Goal: Task Accomplishment & Management: Manage account settings

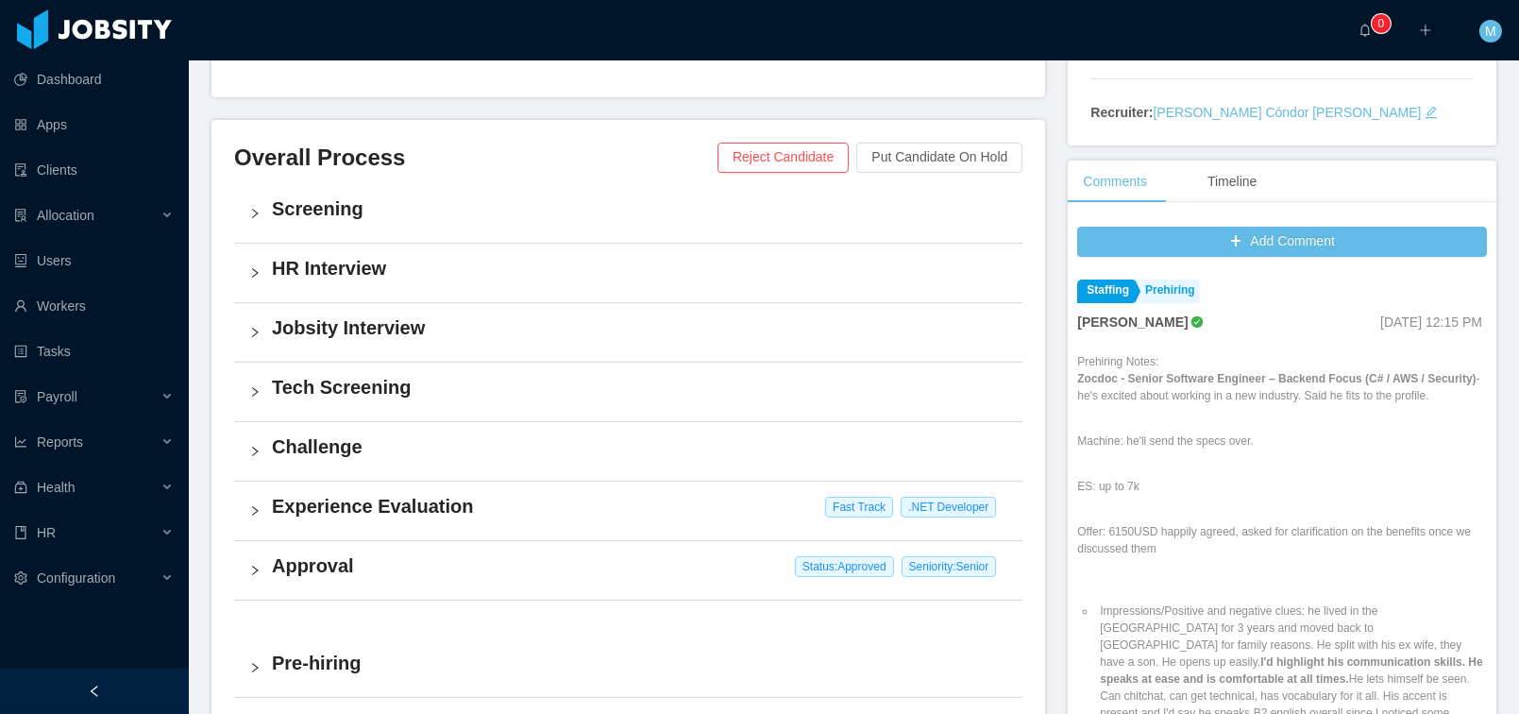
scroll to position [738, 0]
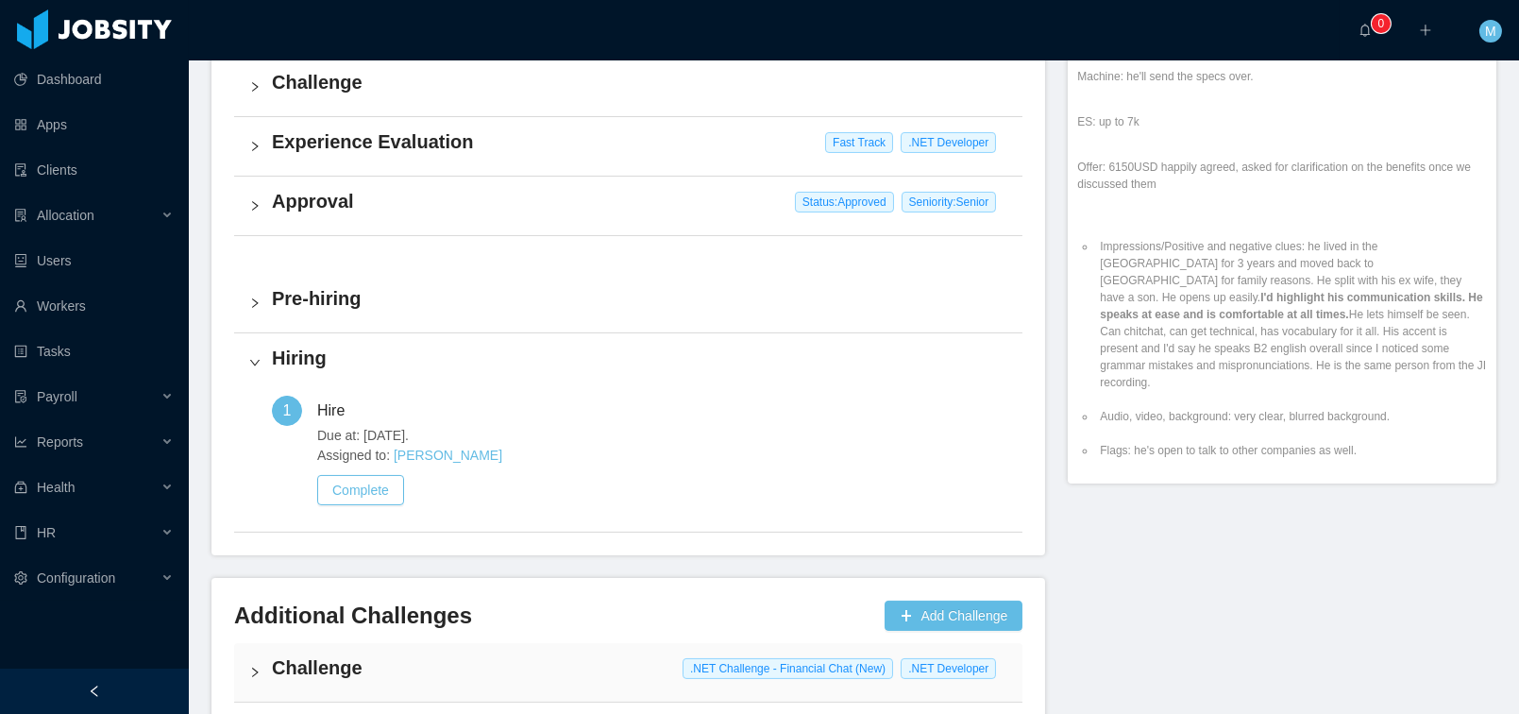
click at [319, 195] on h4 "Approval" at bounding box center [640, 201] width 736 height 26
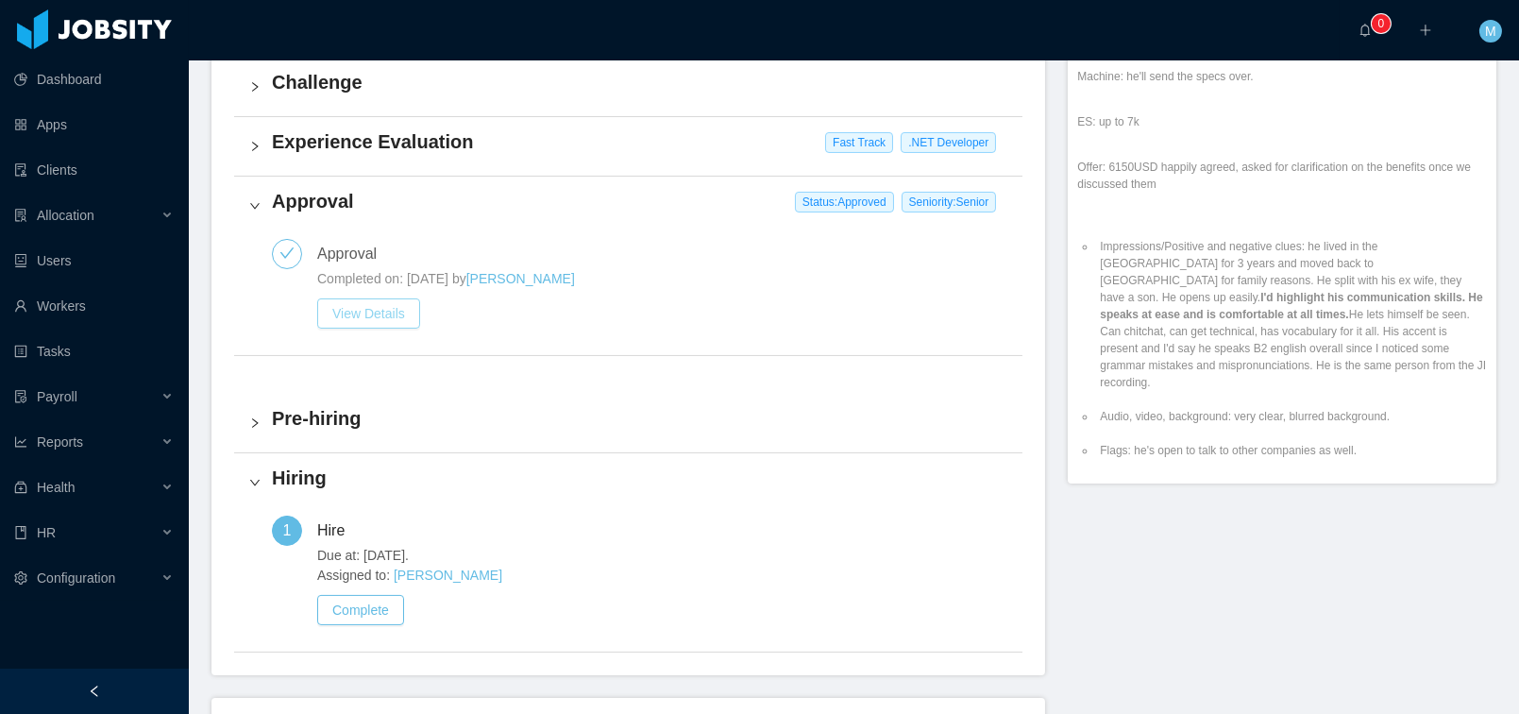
click at [389, 314] on button "View Details" at bounding box center [368, 313] width 103 height 30
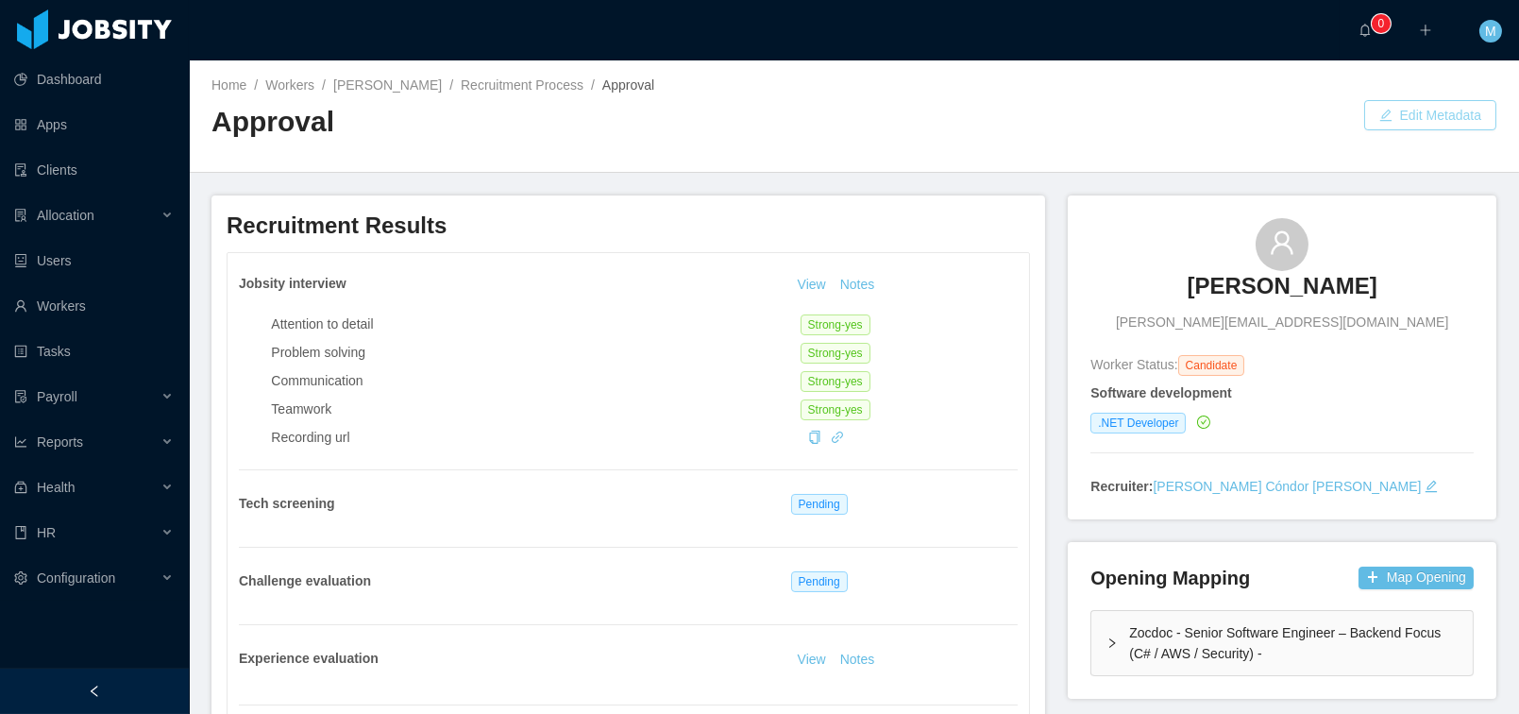
click at [1385, 127] on button "Edit Metadata" at bounding box center [1431, 115] width 132 height 30
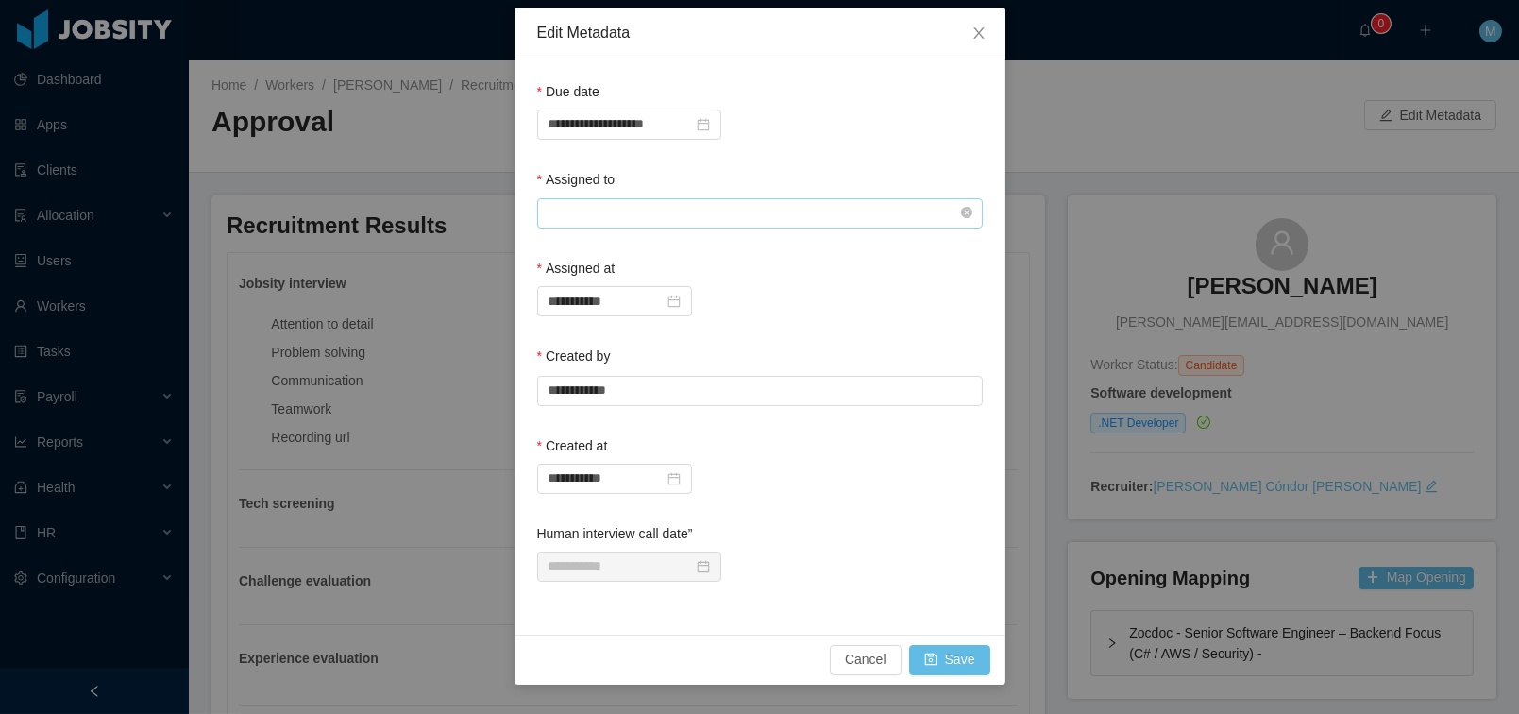
click at [636, 225] on input "text" at bounding box center [760, 213] width 446 height 30
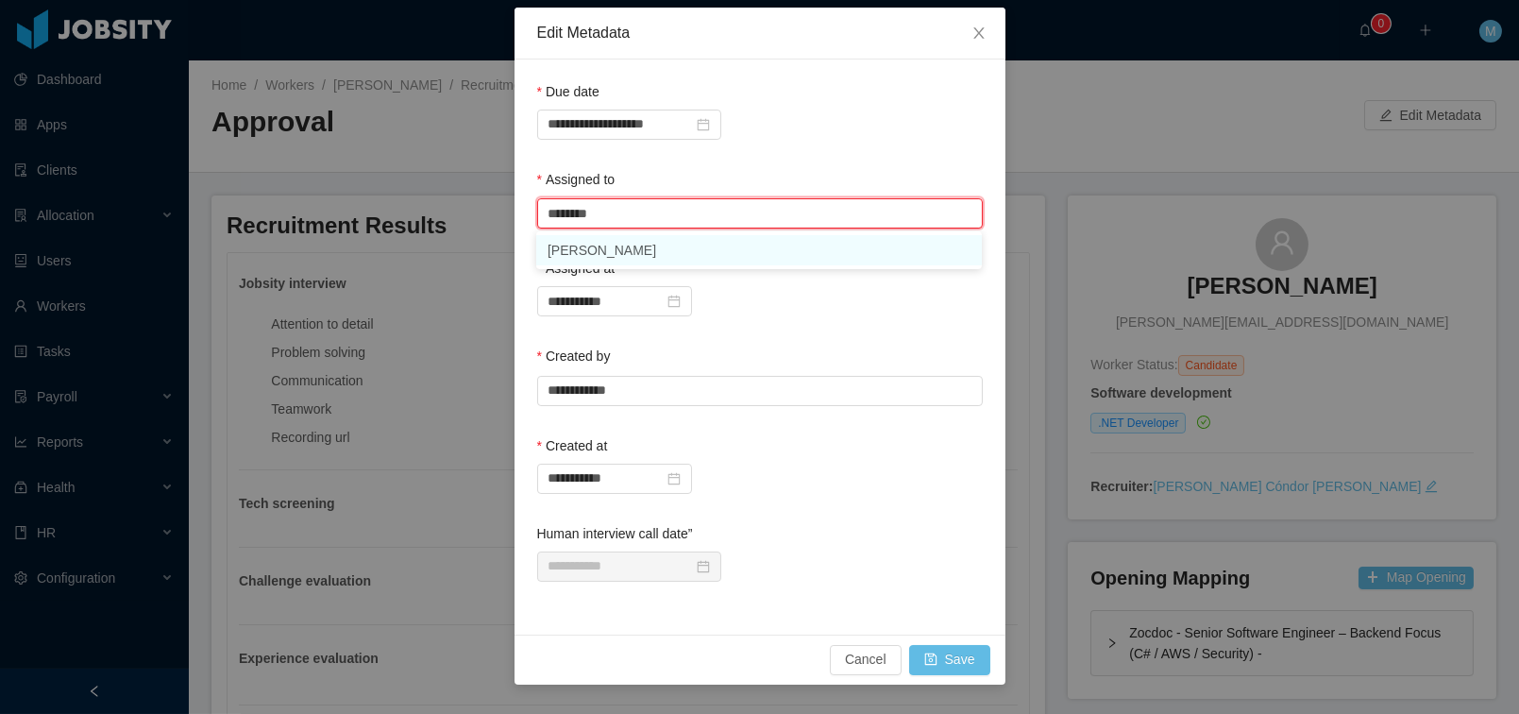
click at [613, 245] on li "Mauricio Lopez" at bounding box center [759, 250] width 446 height 30
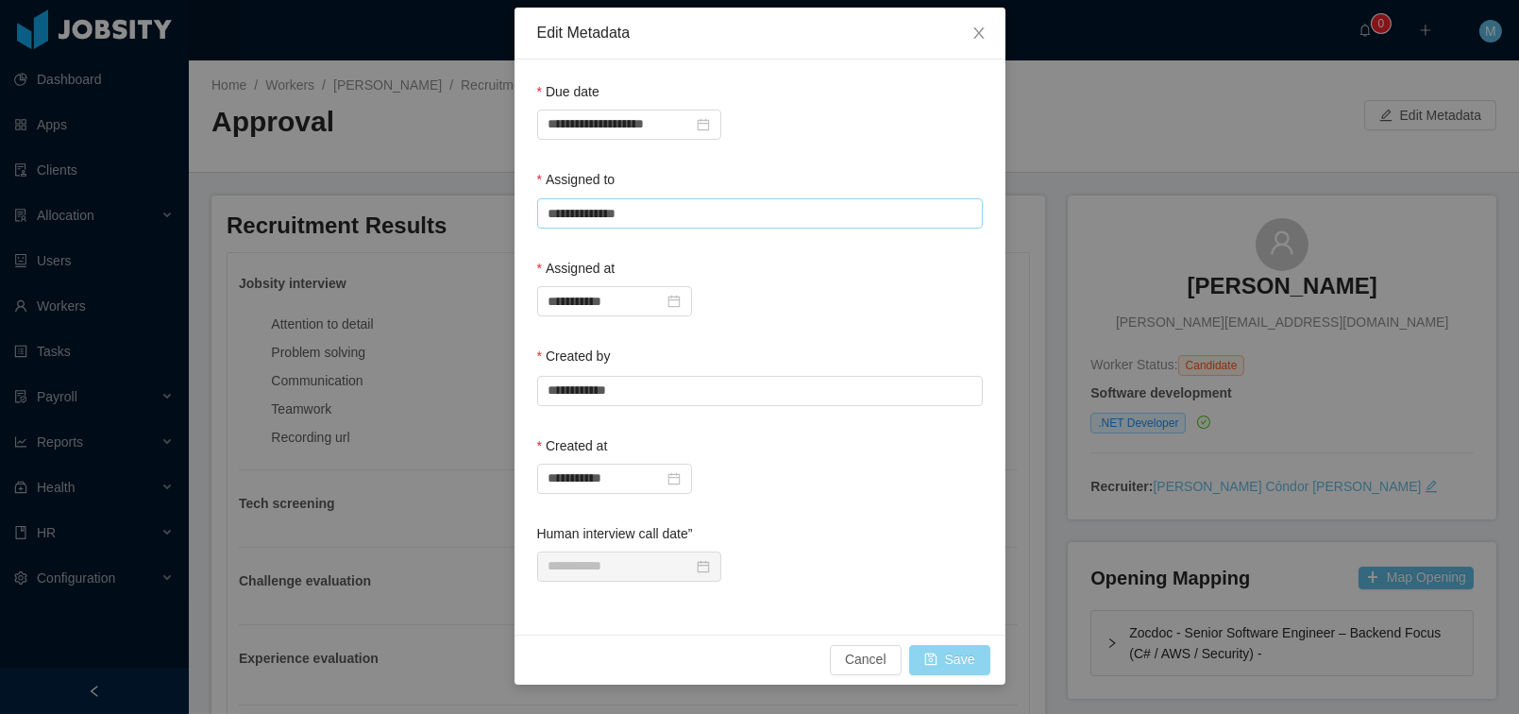
type input "**********"
click at [933, 652] on button "Save" at bounding box center [949, 660] width 81 height 30
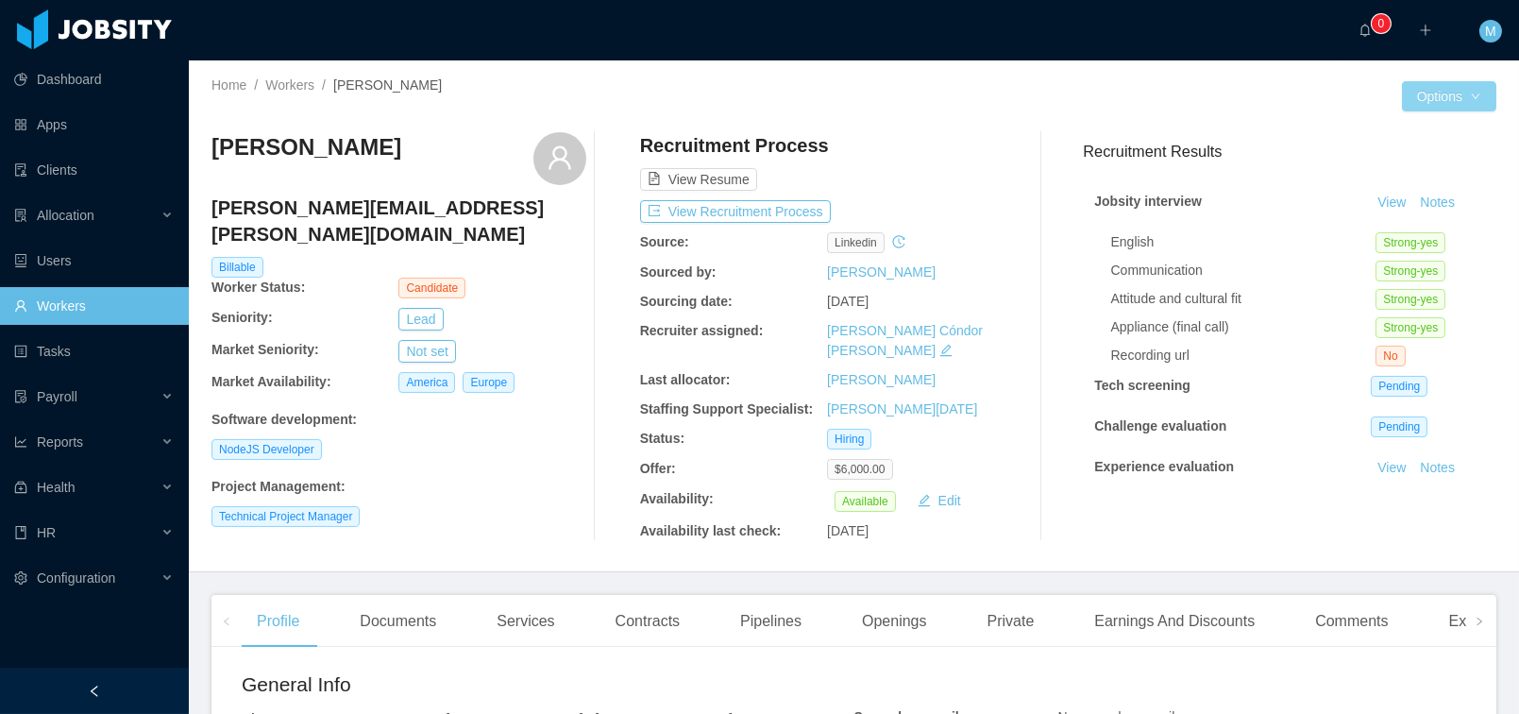
click at [1416, 104] on button "Options" at bounding box center [1449, 96] width 94 height 30
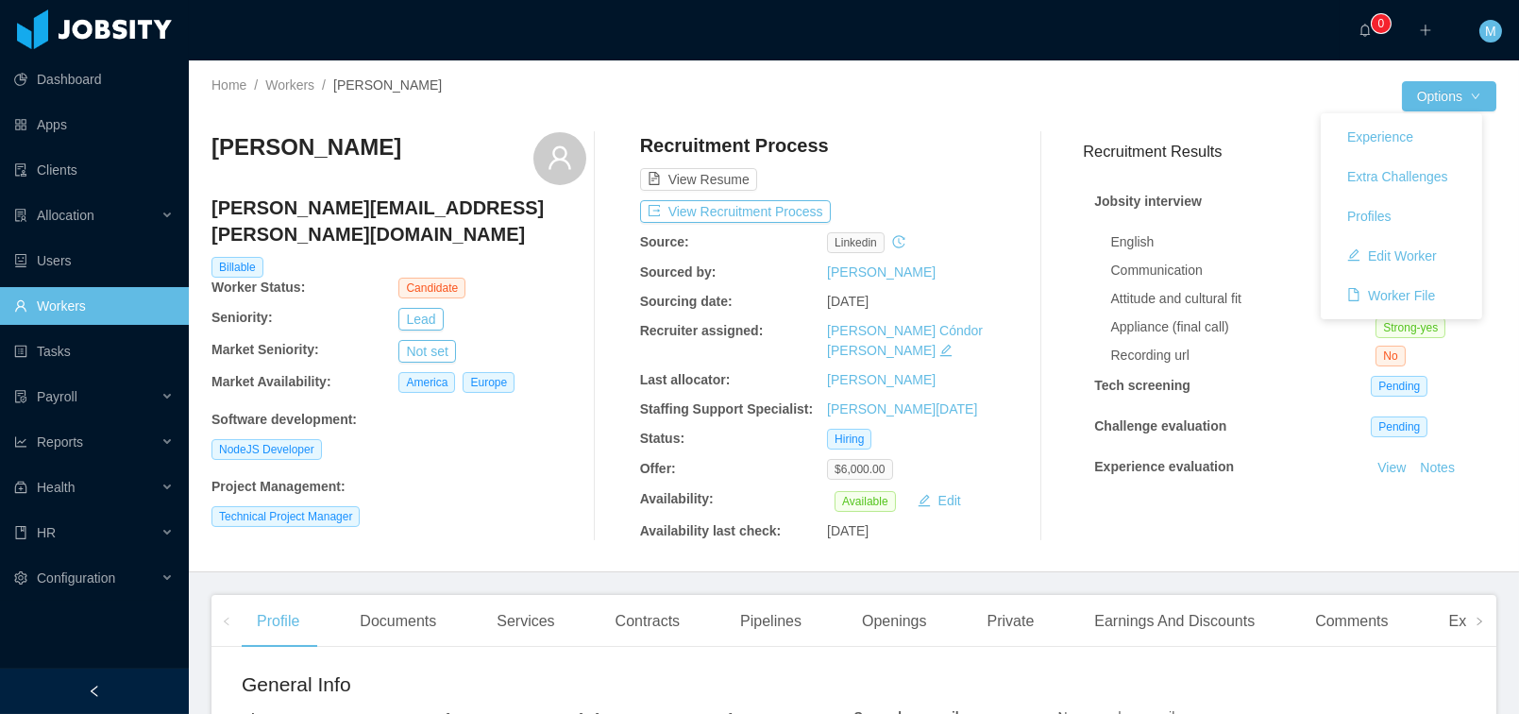
click at [1261, 104] on div at bounding box center [1129, 96] width 548 height 30
click at [715, 214] on button "View Recruitment Process" at bounding box center [735, 211] width 191 height 23
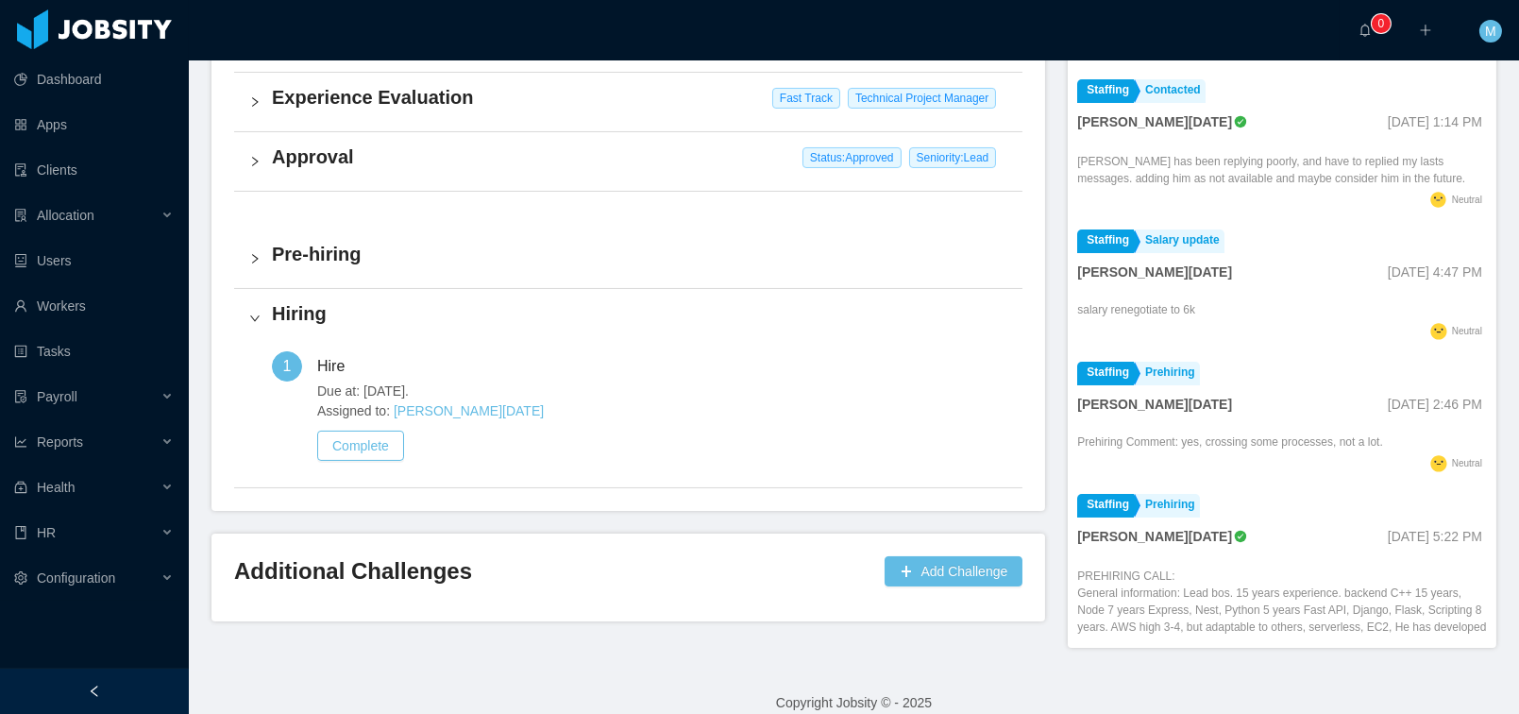
scroll to position [643, 0]
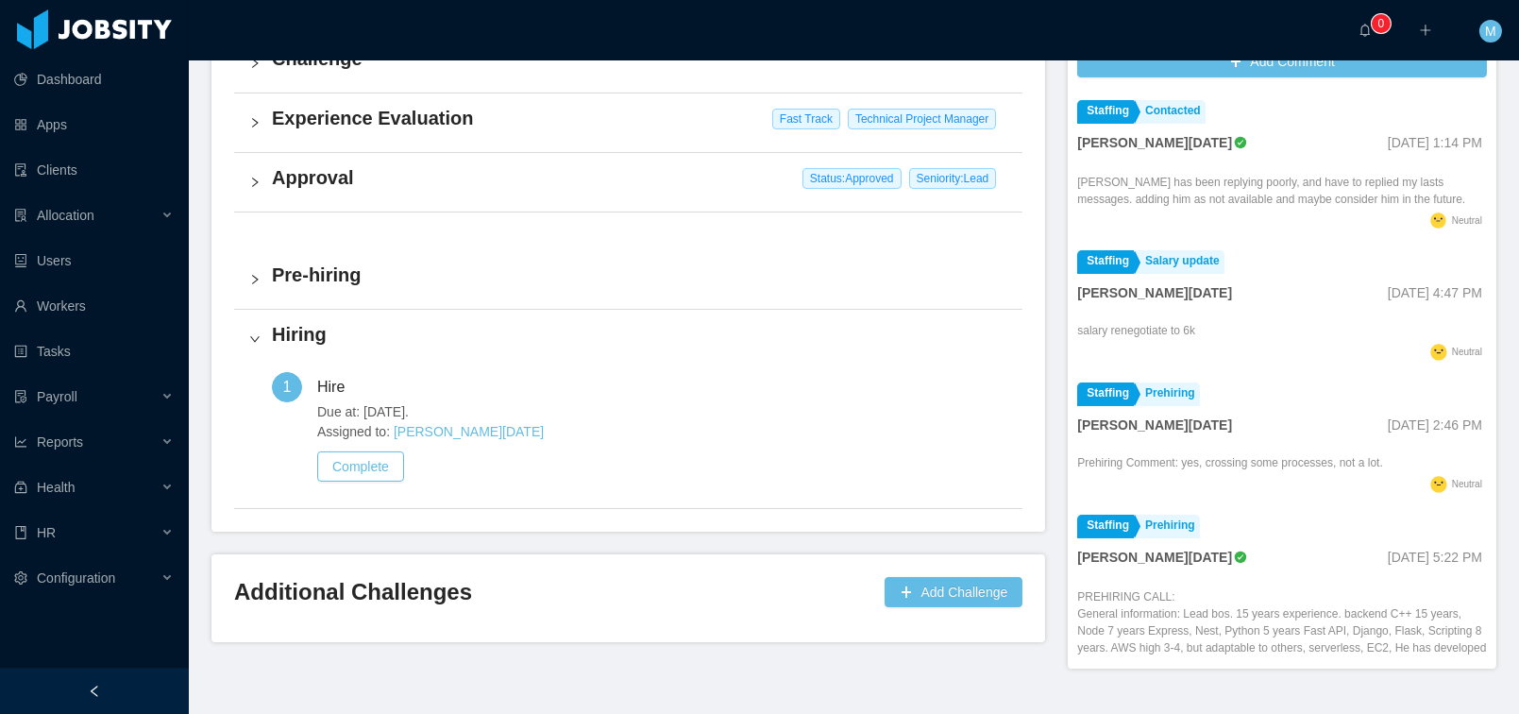
click at [352, 193] on div "Approval Status: Approved Seniority: Lead" at bounding box center [628, 182] width 789 height 59
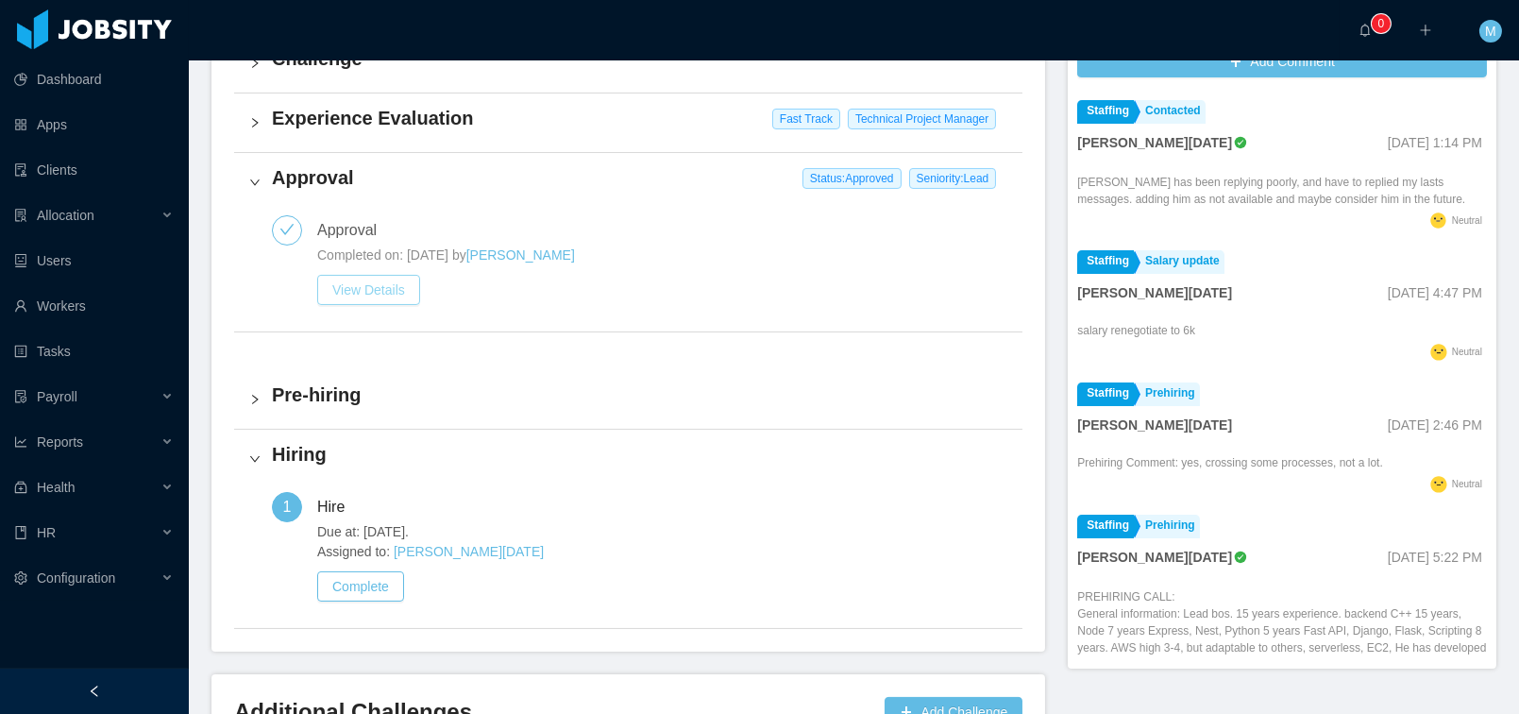
click at [382, 291] on button "View Details" at bounding box center [368, 290] width 103 height 30
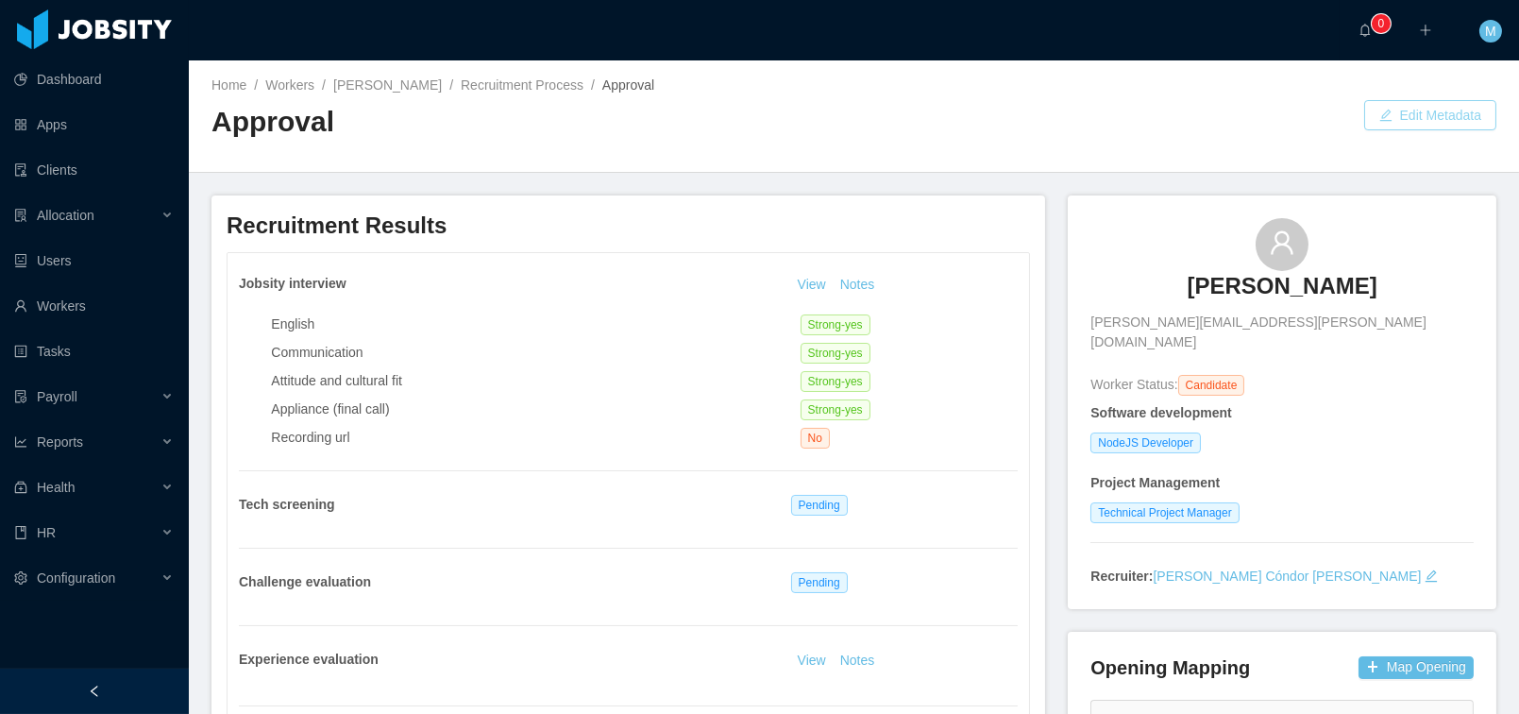
click at [1424, 112] on button "Edit Metadata" at bounding box center [1431, 115] width 132 height 30
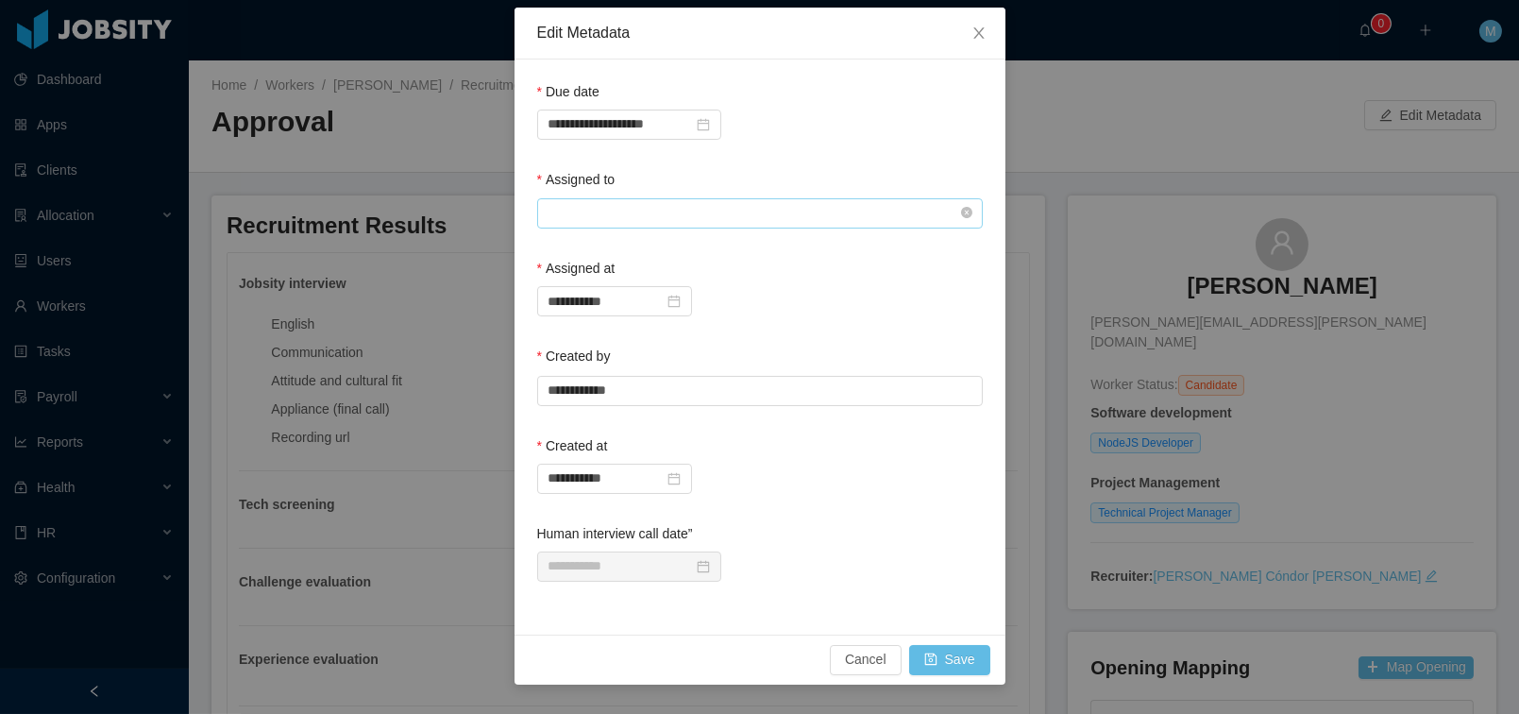
click at [637, 206] on input "text" at bounding box center [760, 213] width 446 height 30
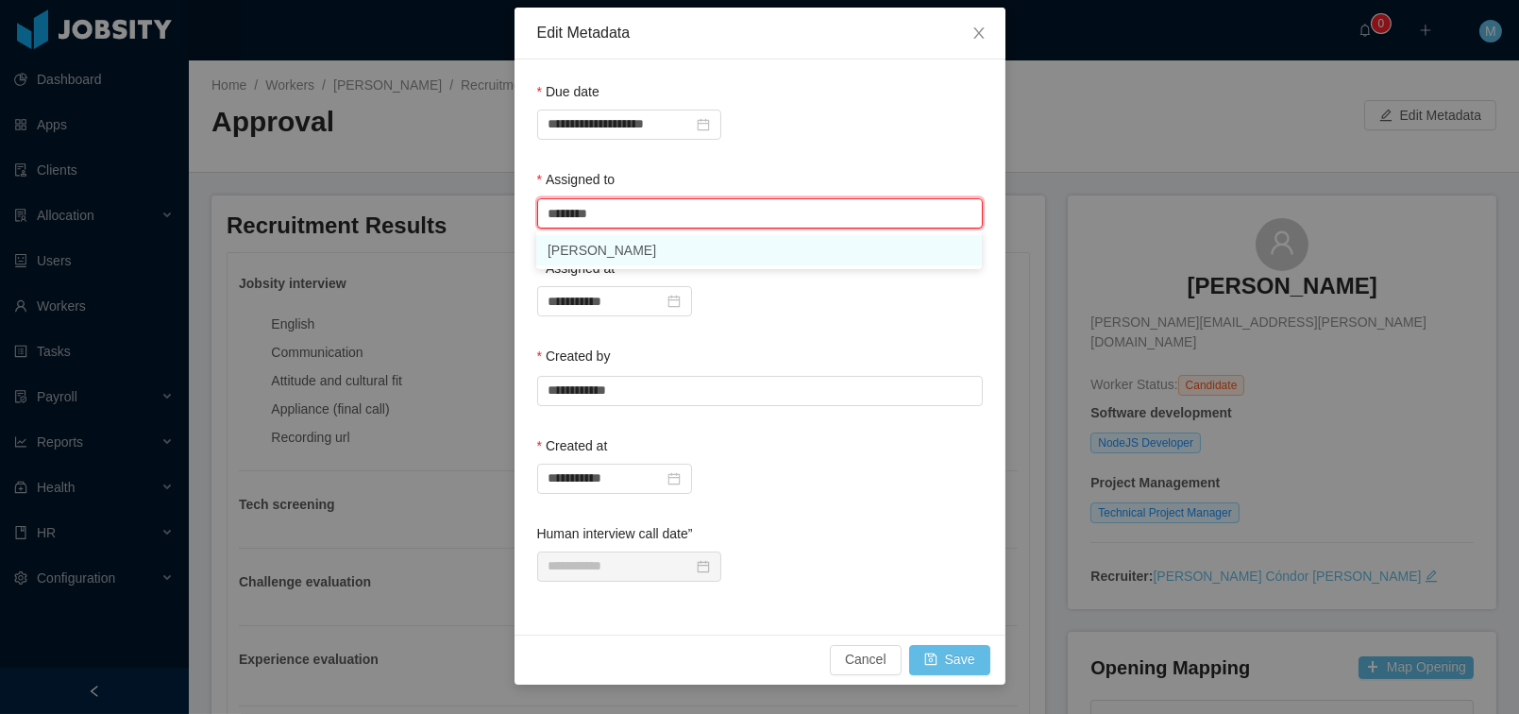
click at [610, 246] on li "Mauricio Lopez" at bounding box center [759, 250] width 446 height 30
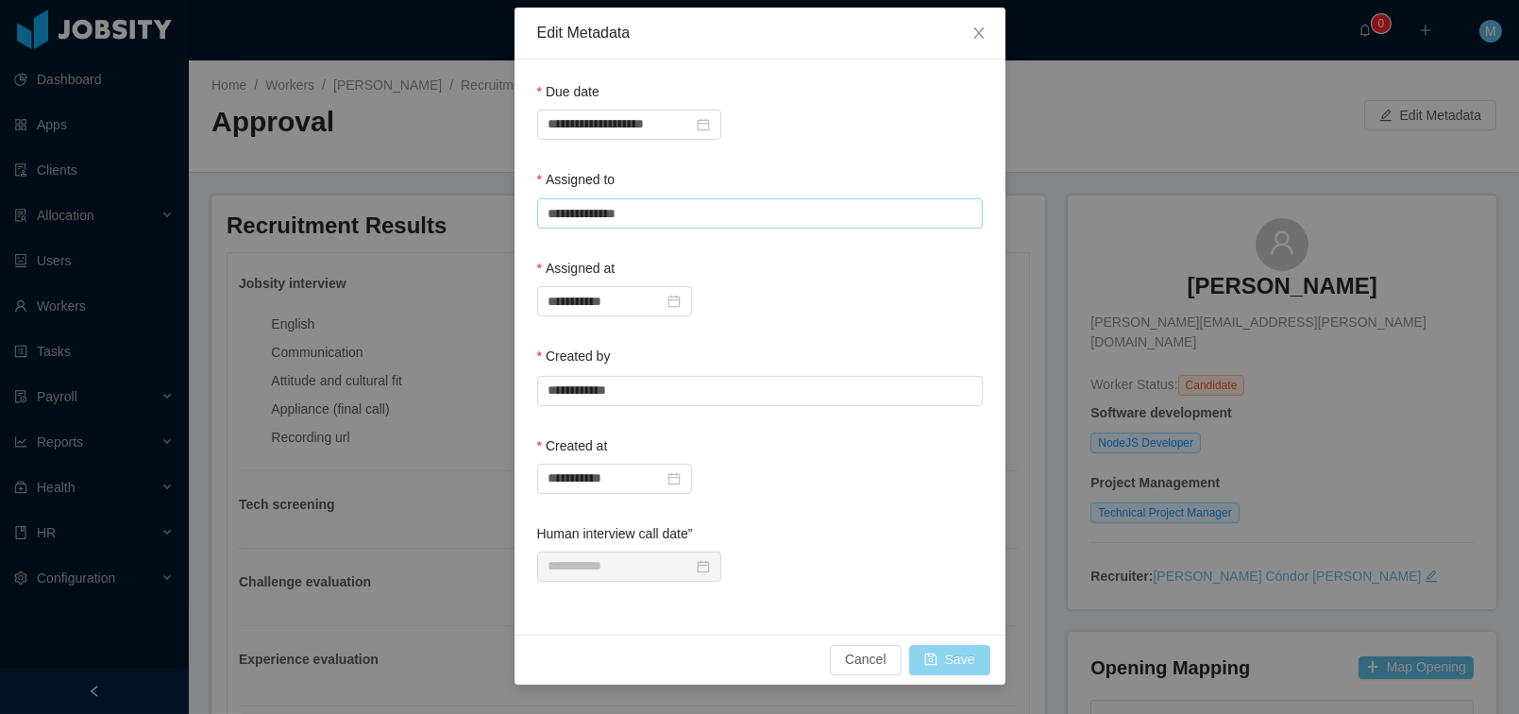
type input "**********"
drag, startPoint x: 955, startPoint y: 655, endPoint x: 975, endPoint y: 619, distance: 42.3
click at [956, 655] on button "Save" at bounding box center [949, 660] width 81 height 30
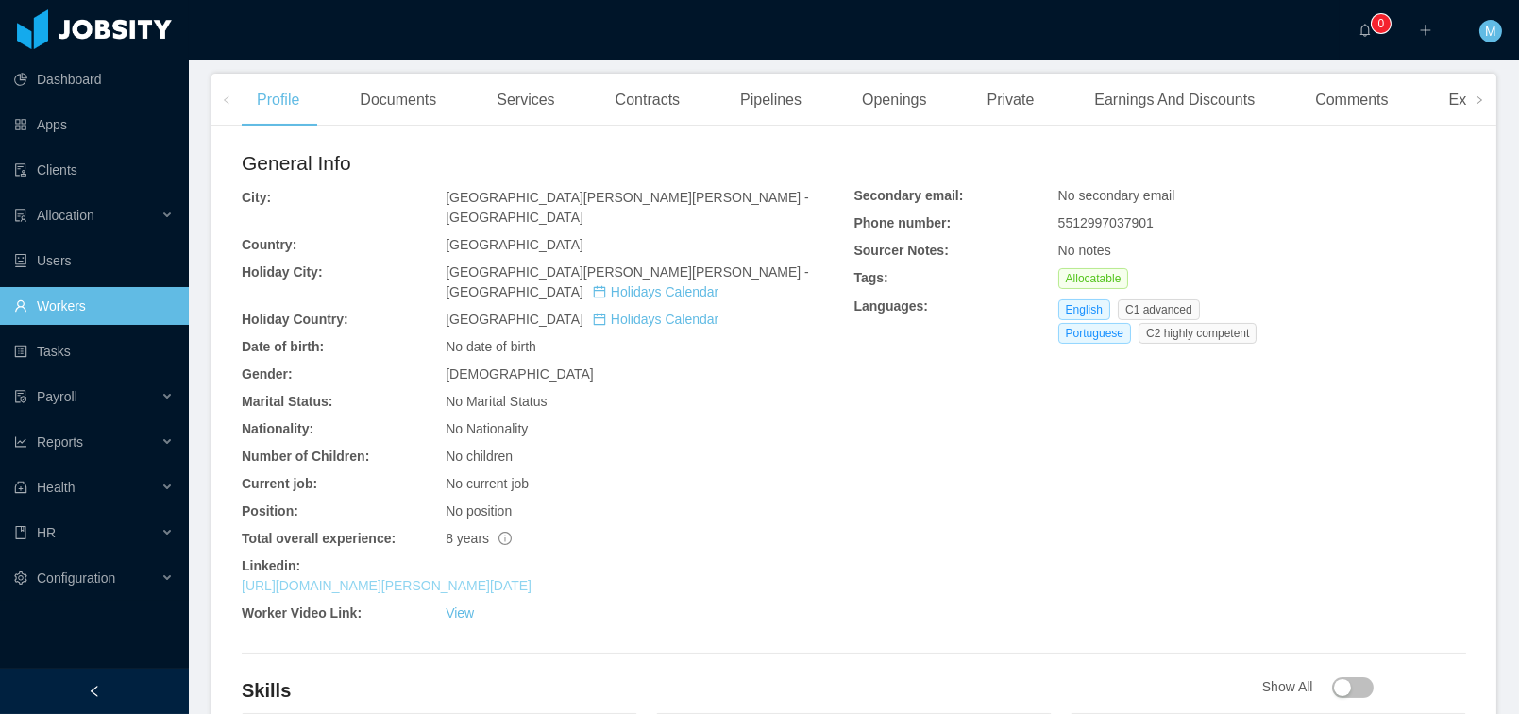
scroll to position [471, 0]
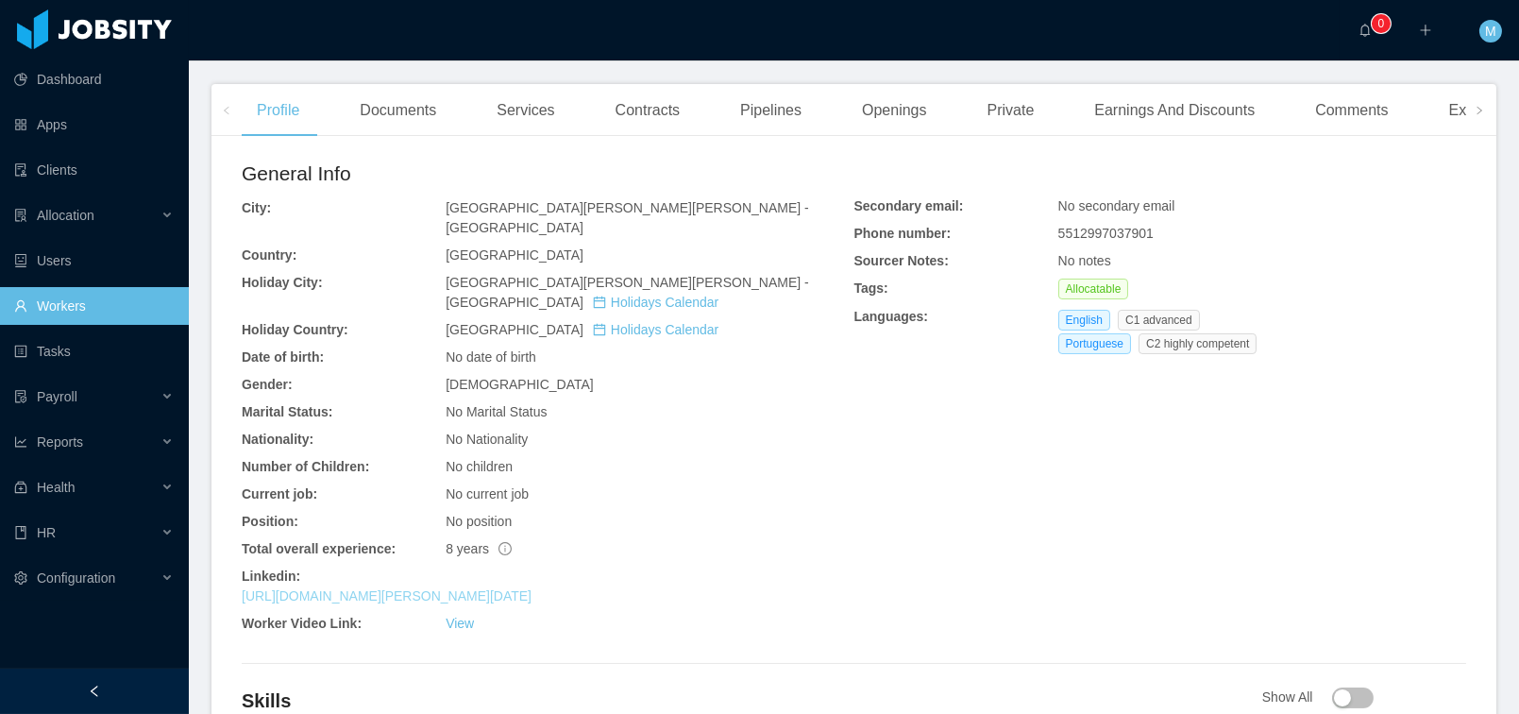
click at [338, 588] on link "[URL][DOMAIN_NAME][PERSON_NAME][DATE]" at bounding box center [387, 595] width 290 height 15
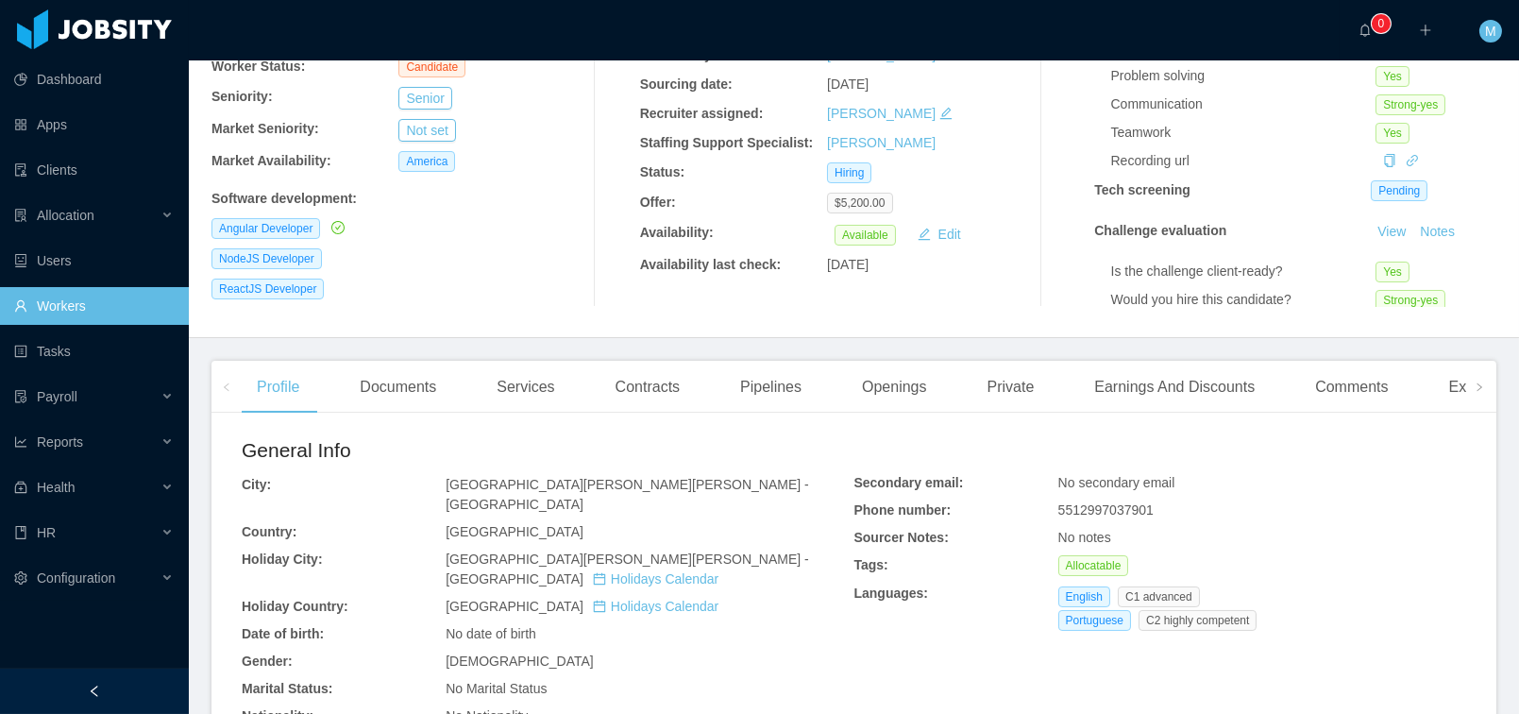
scroll to position [0, 0]
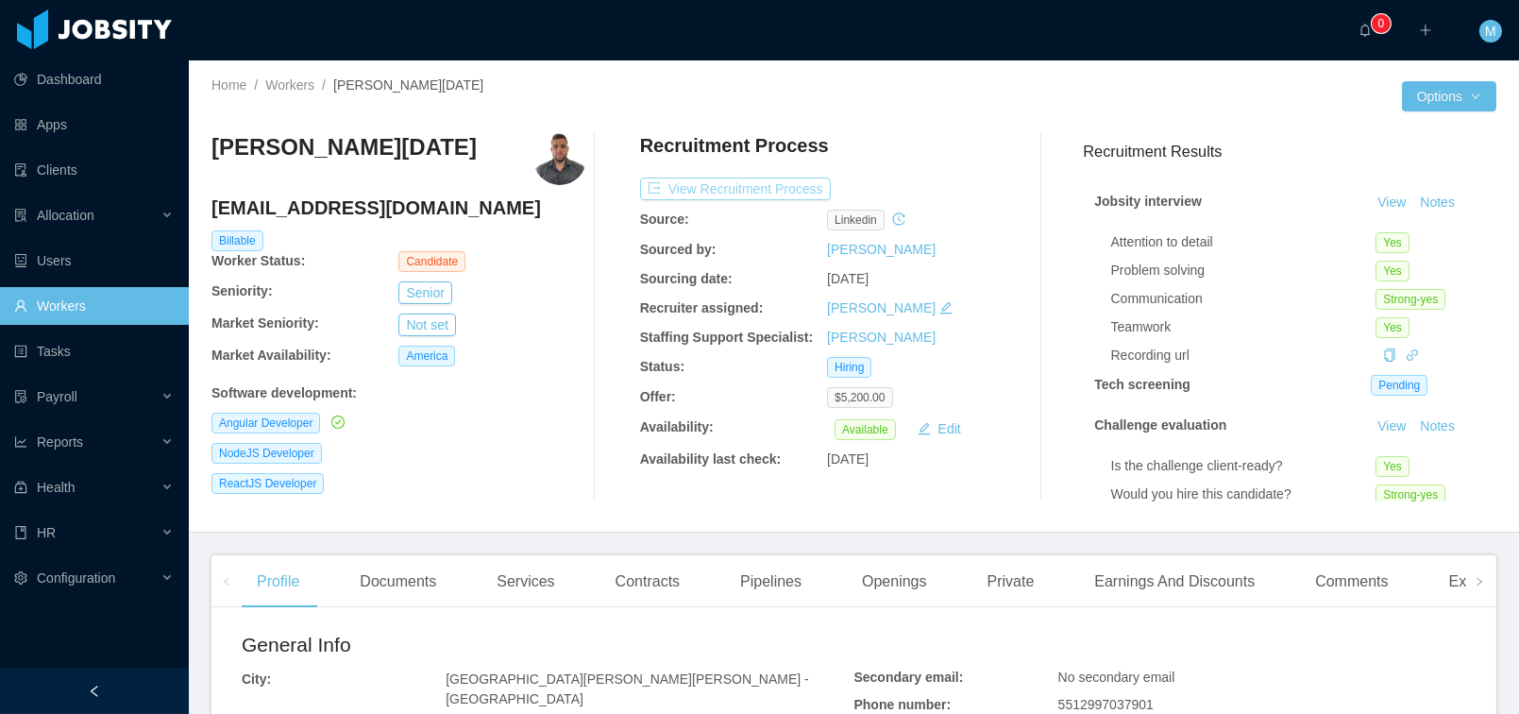
click at [730, 178] on button "View Recruitment Process" at bounding box center [735, 189] width 191 height 23
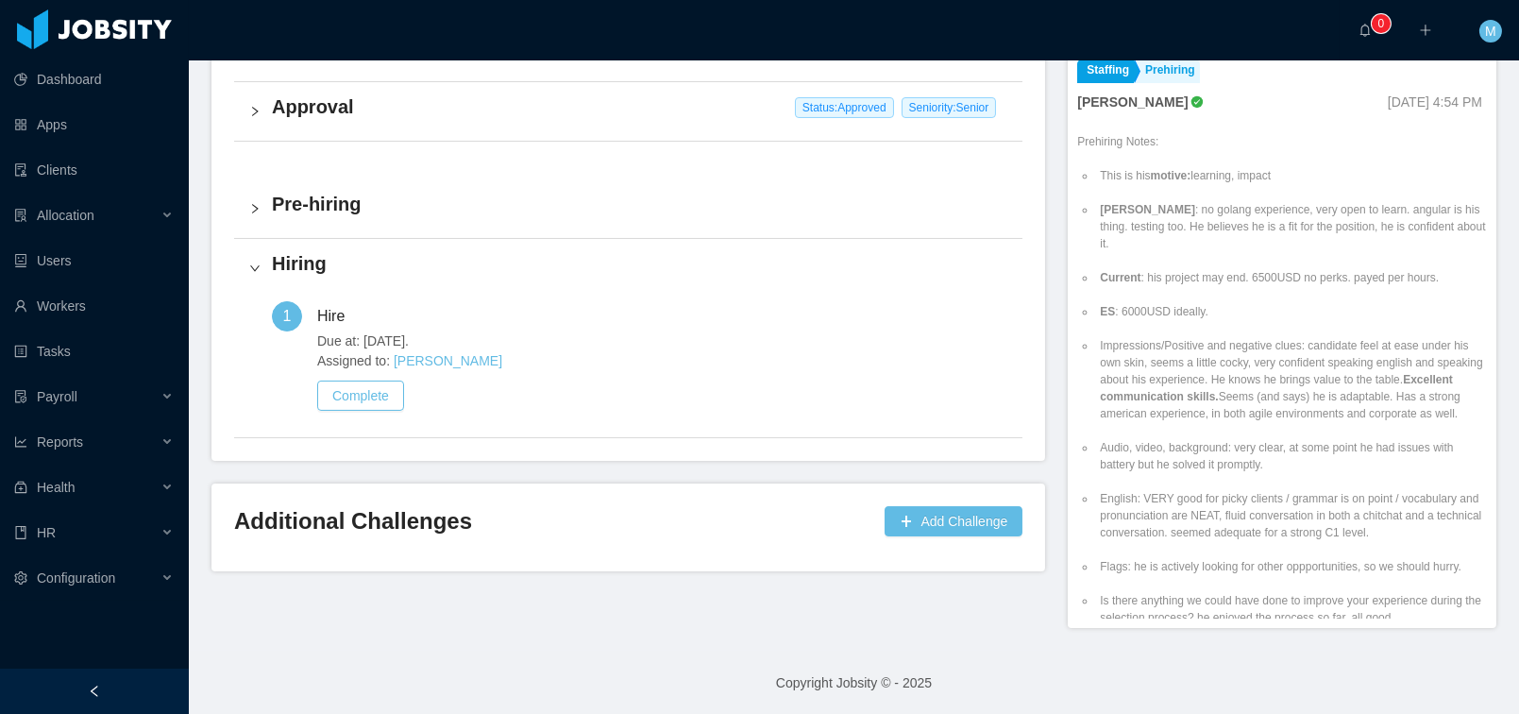
scroll to position [368, 0]
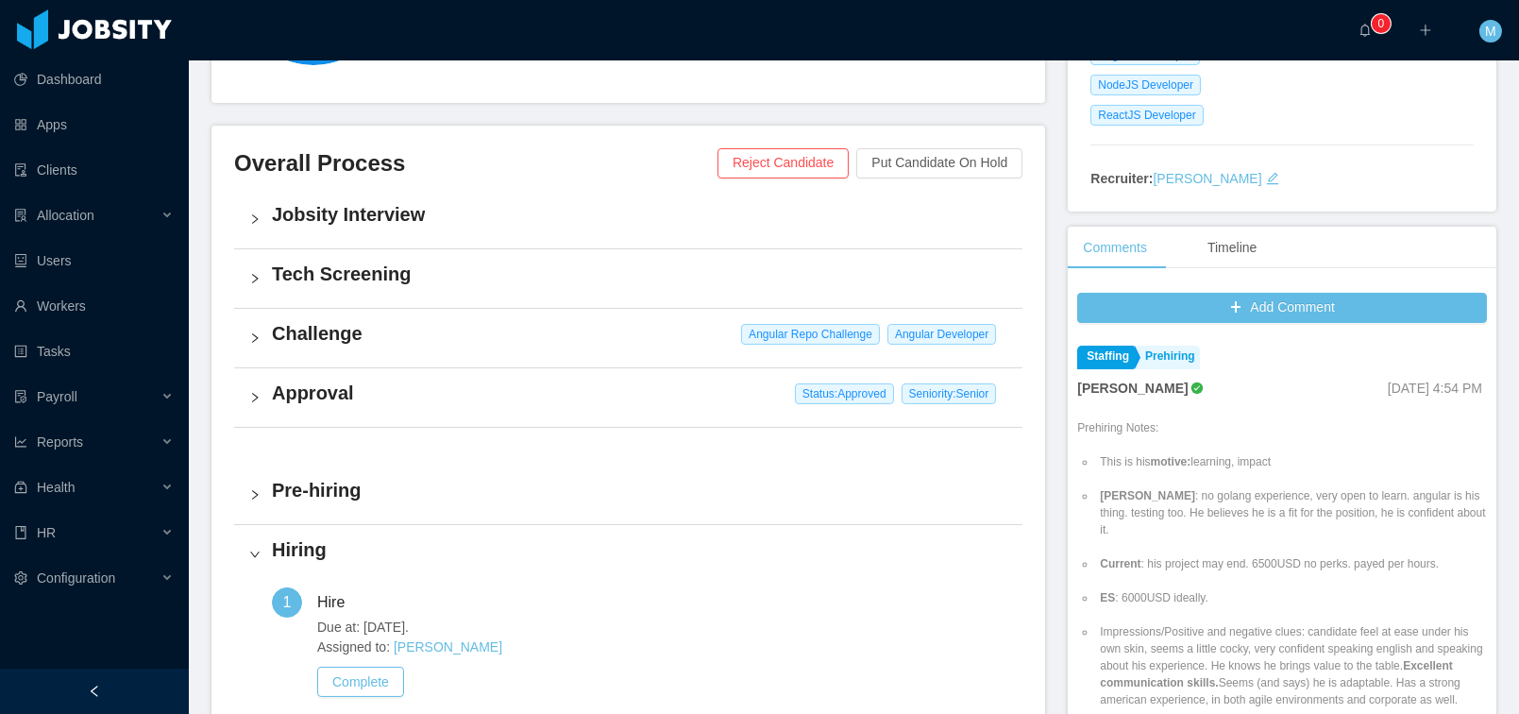
click at [333, 391] on h4 "Approval" at bounding box center [640, 393] width 736 height 26
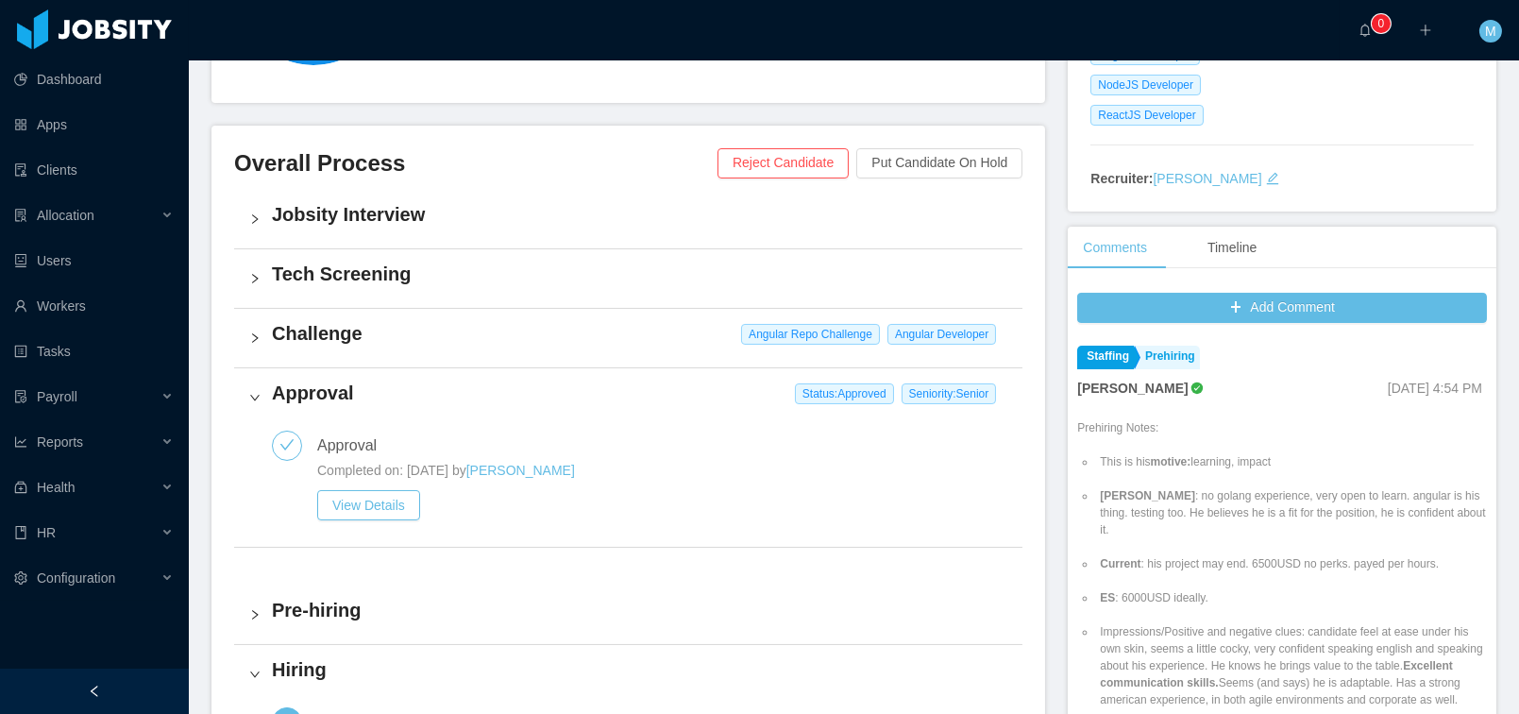
click at [325, 348] on div "Challenge Angular Repo Challenge Angular Developer" at bounding box center [628, 338] width 789 height 59
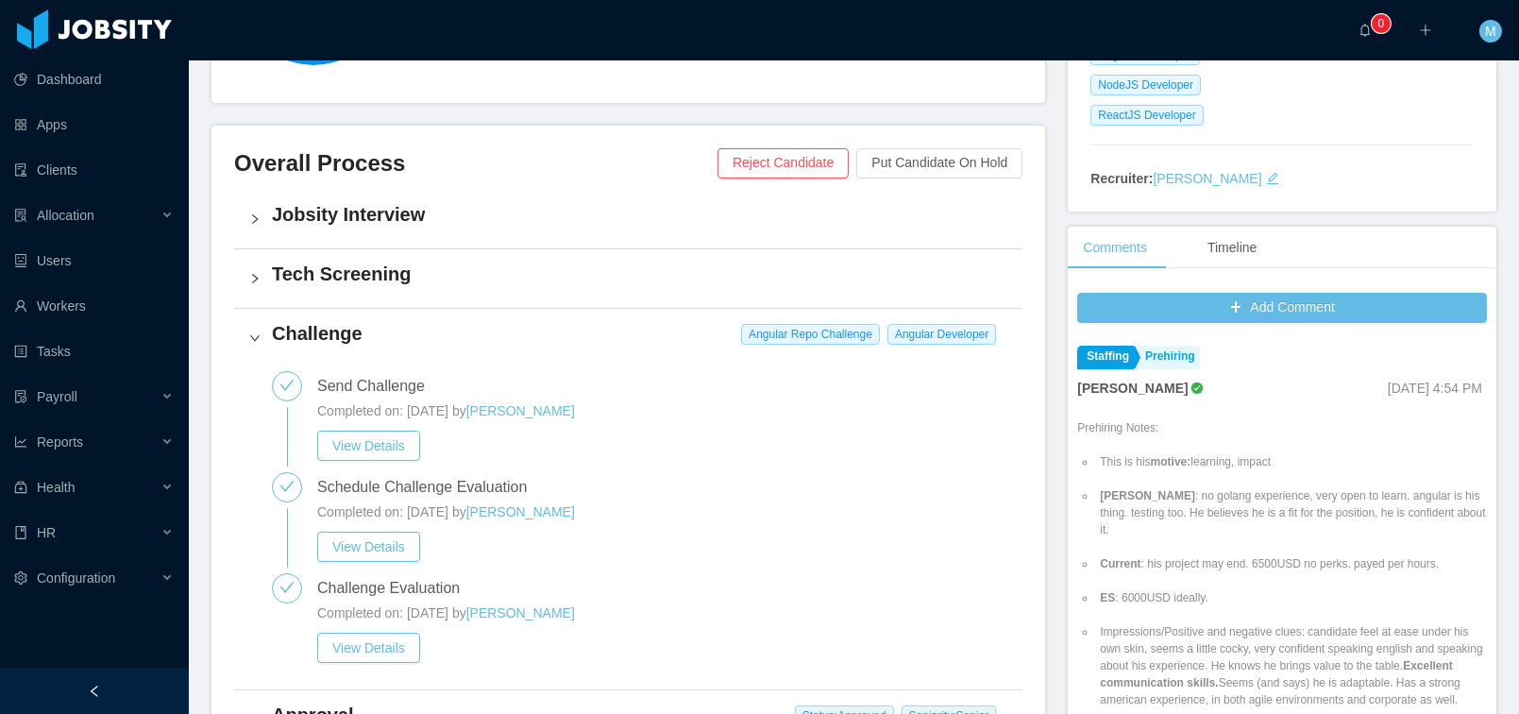
scroll to position [479, 0]
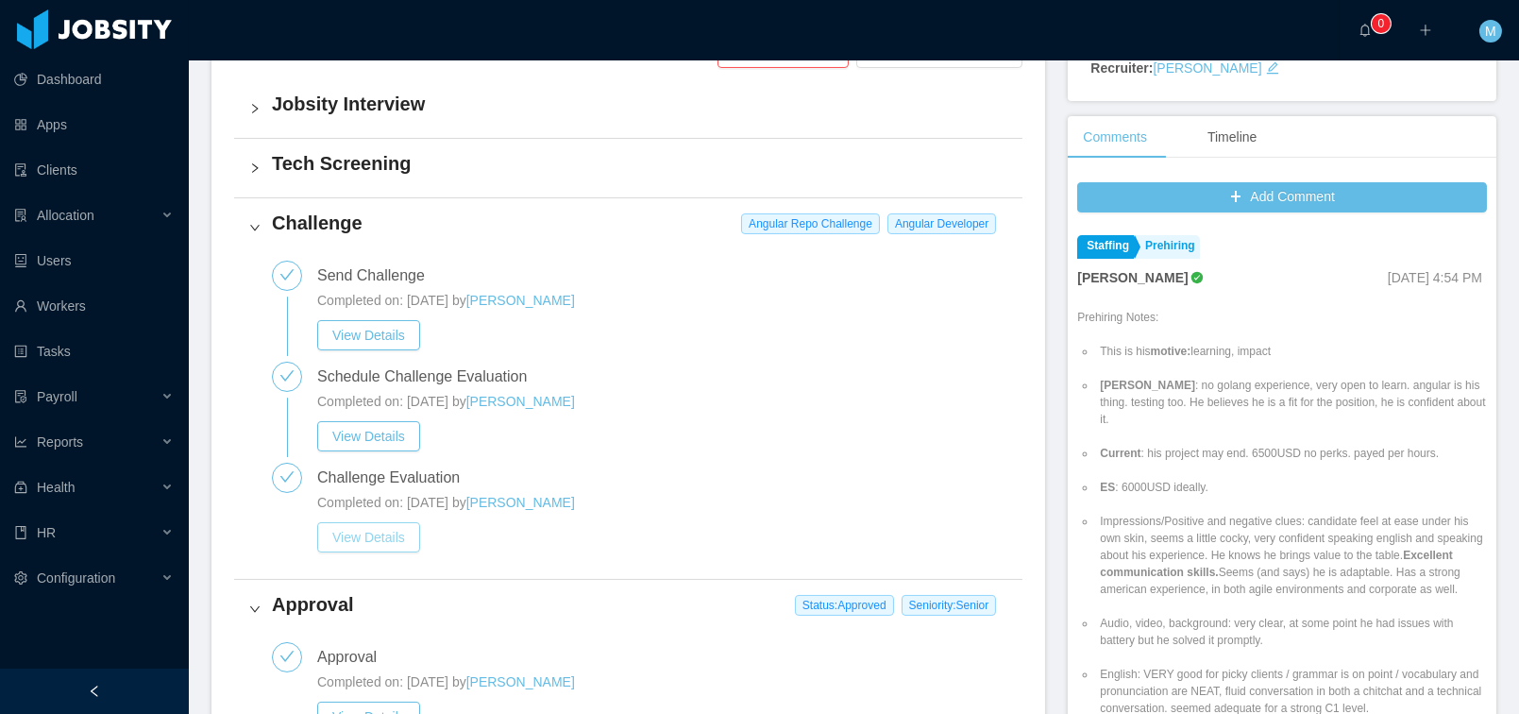
click at [365, 532] on button "View Details" at bounding box center [368, 537] width 103 height 30
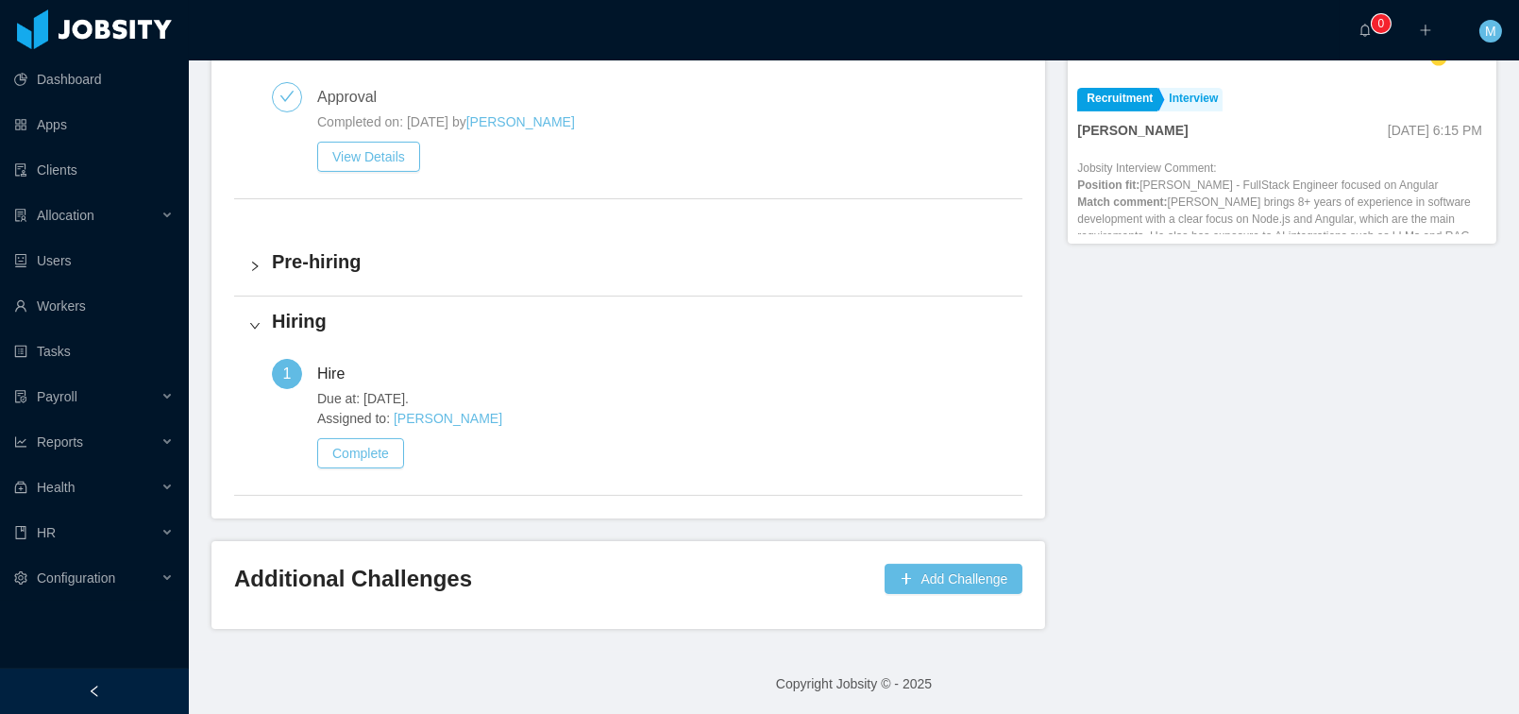
scroll to position [1029, 0]
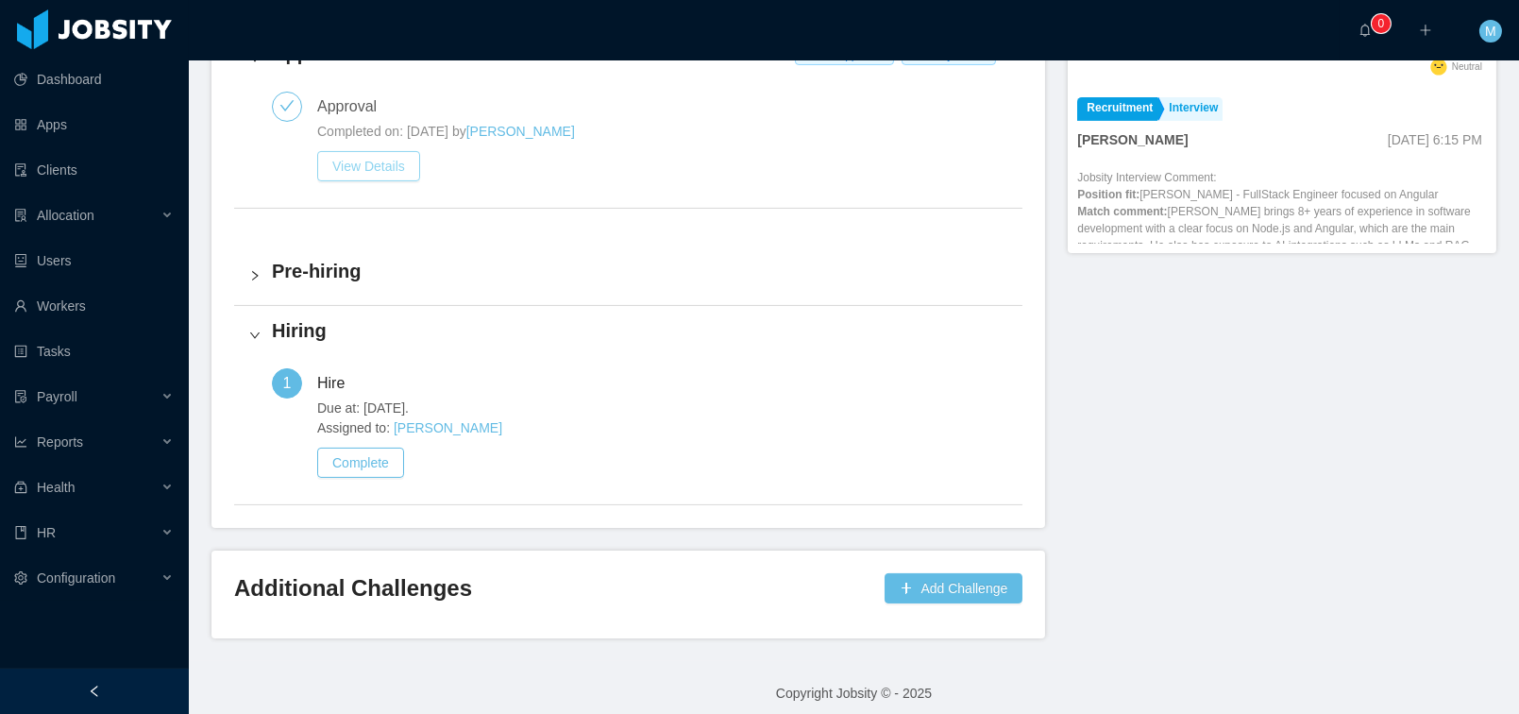
click at [400, 179] on button "View Details" at bounding box center [368, 166] width 103 height 30
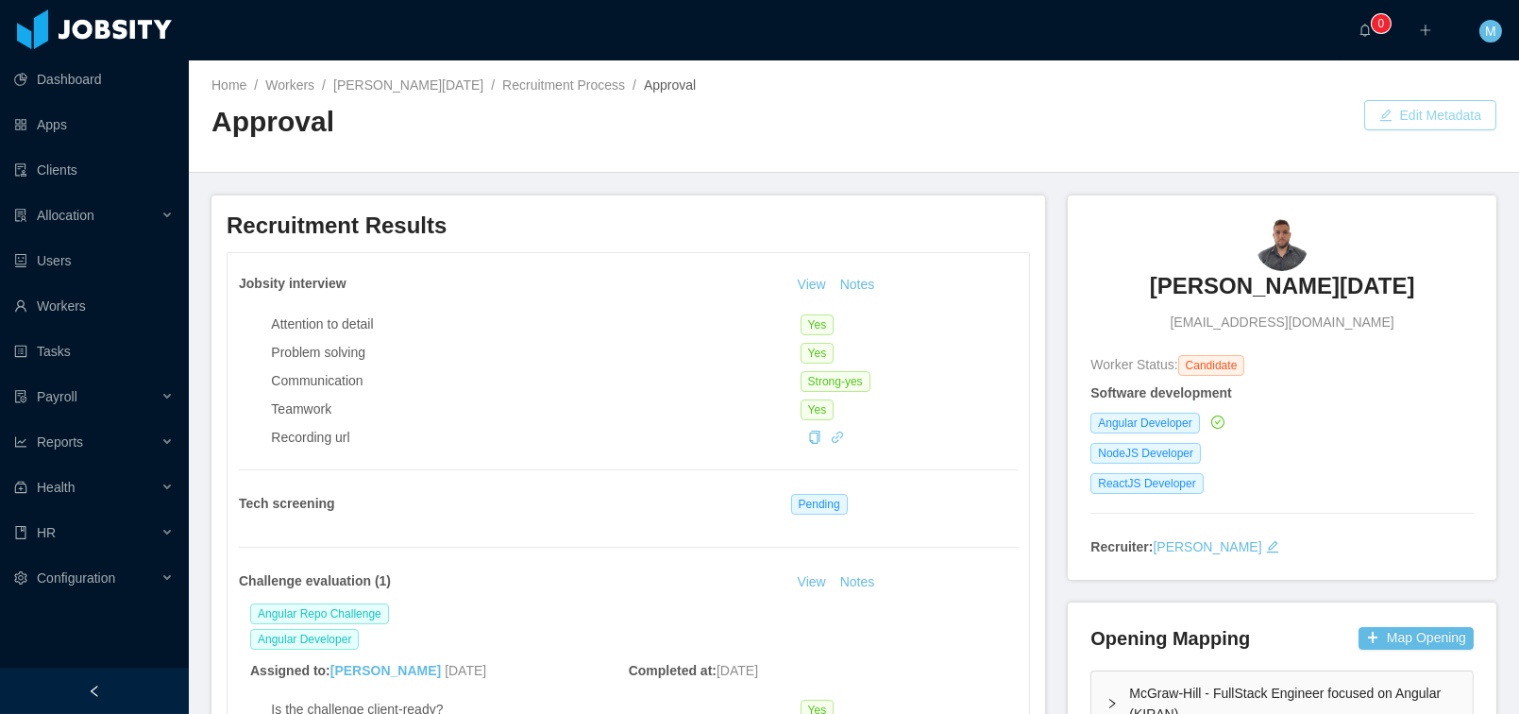
click at [1395, 112] on button "Edit Metadata" at bounding box center [1431, 115] width 132 height 30
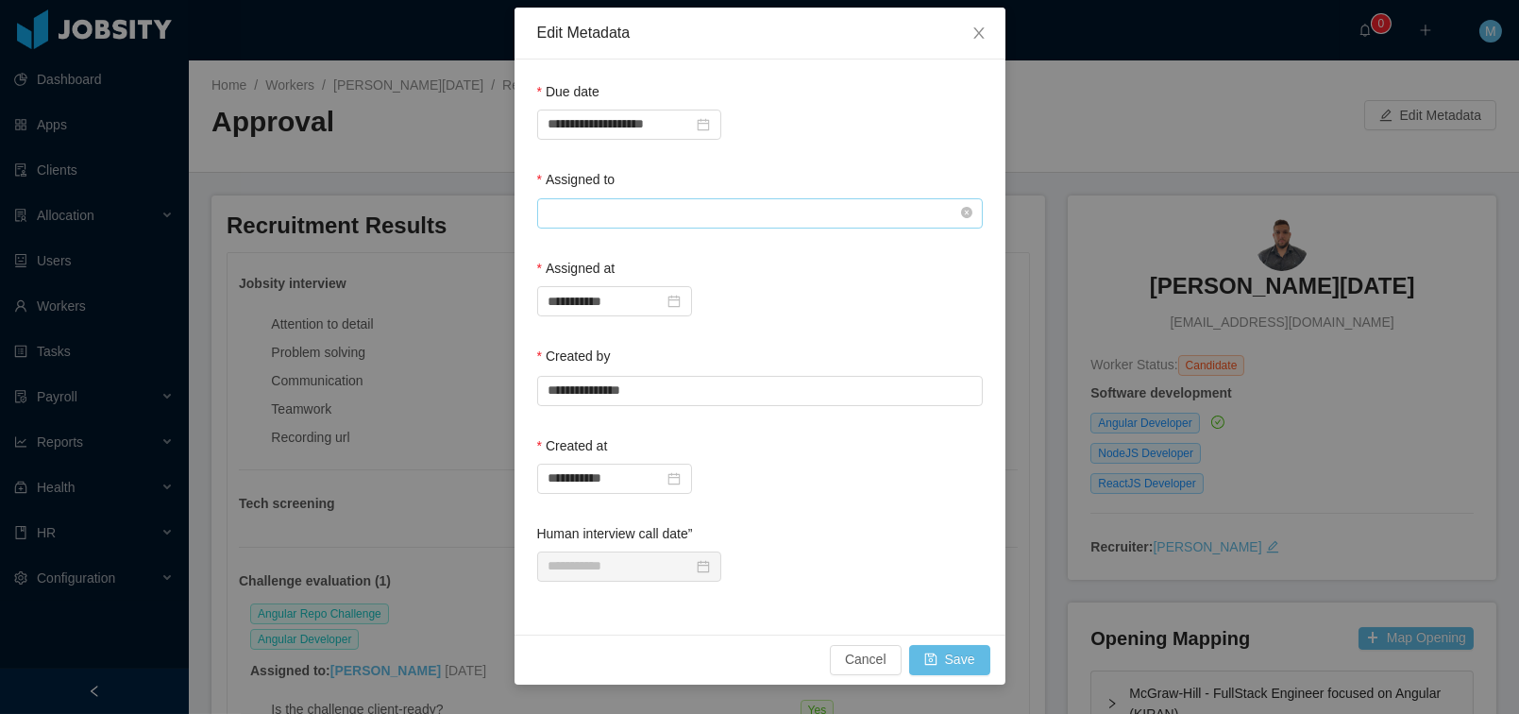
click at [635, 217] on input "text" at bounding box center [760, 213] width 446 height 30
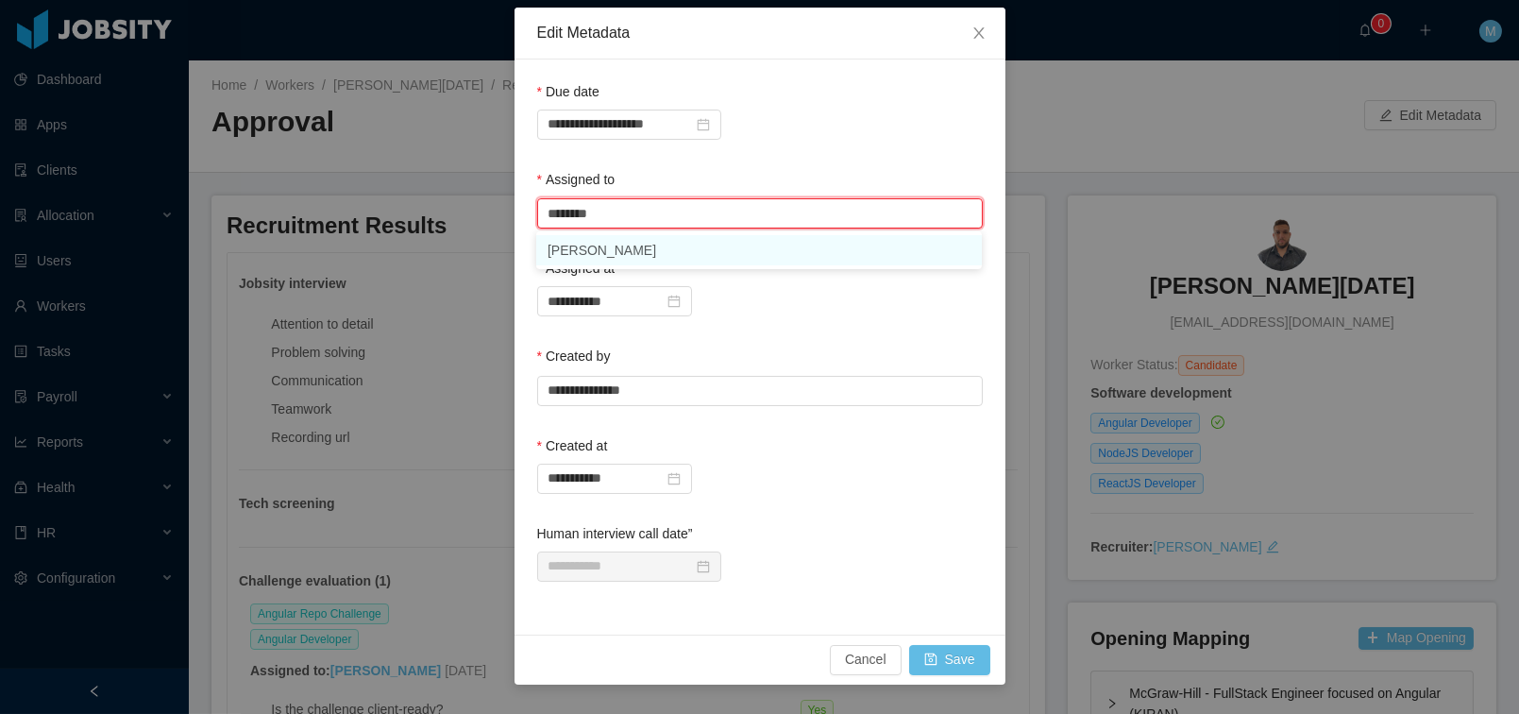
click at [624, 243] on li "Mauricio Lopez" at bounding box center [759, 250] width 446 height 30
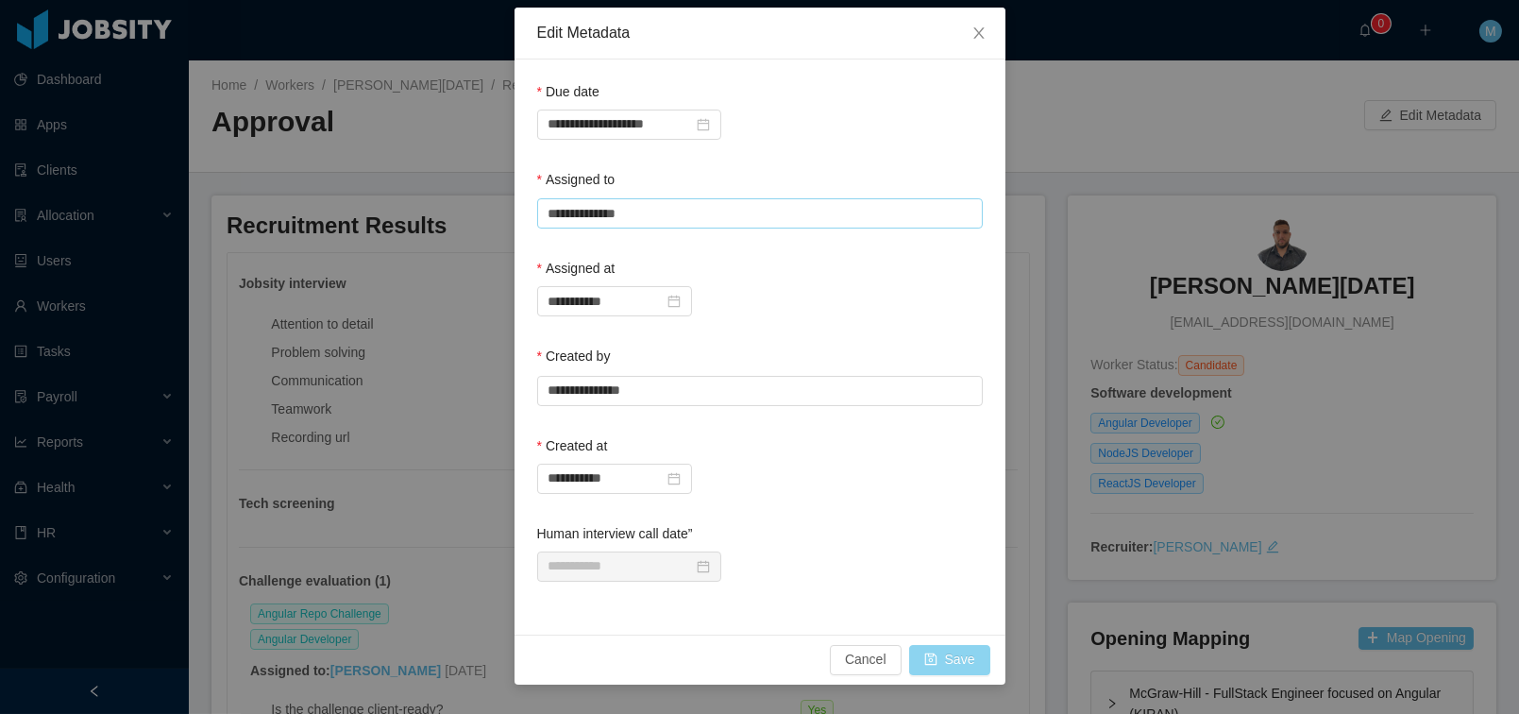
type input "**********"
click at [952, 657] on button "Save" at bounding box center [949, 660] width 81 height 30
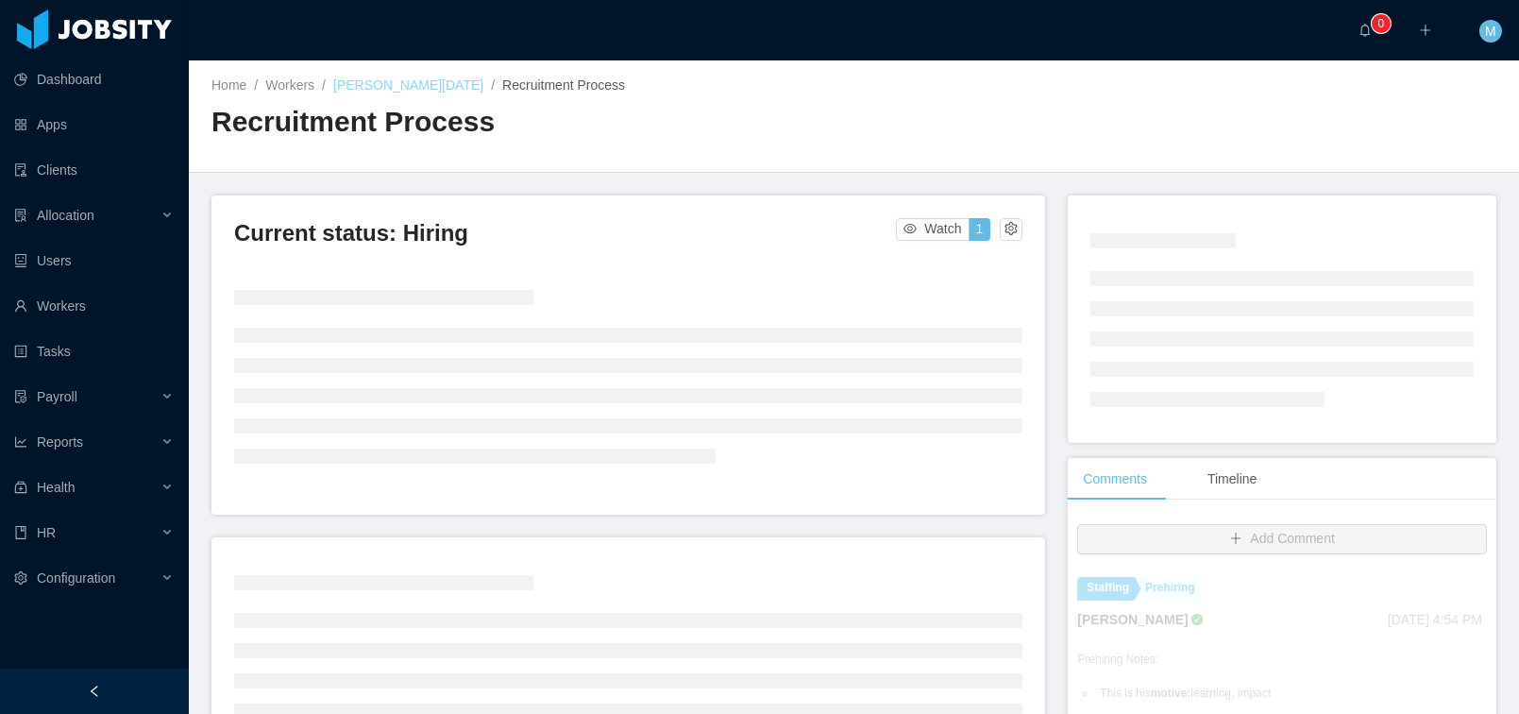
click at [396, 79] on link "Leonardo Natal" at bounding box center [408, 84] width 150 height 15
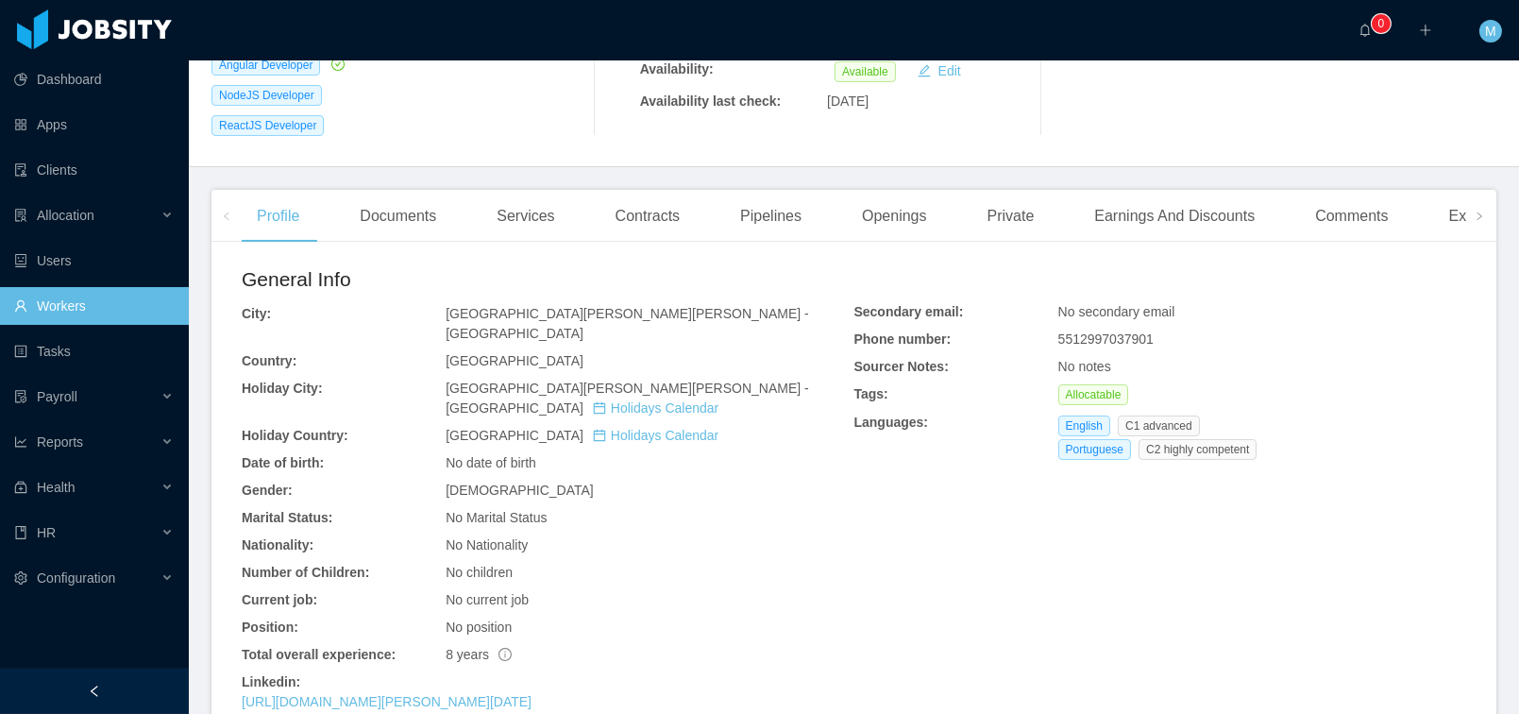
scroll to position [557, 0]
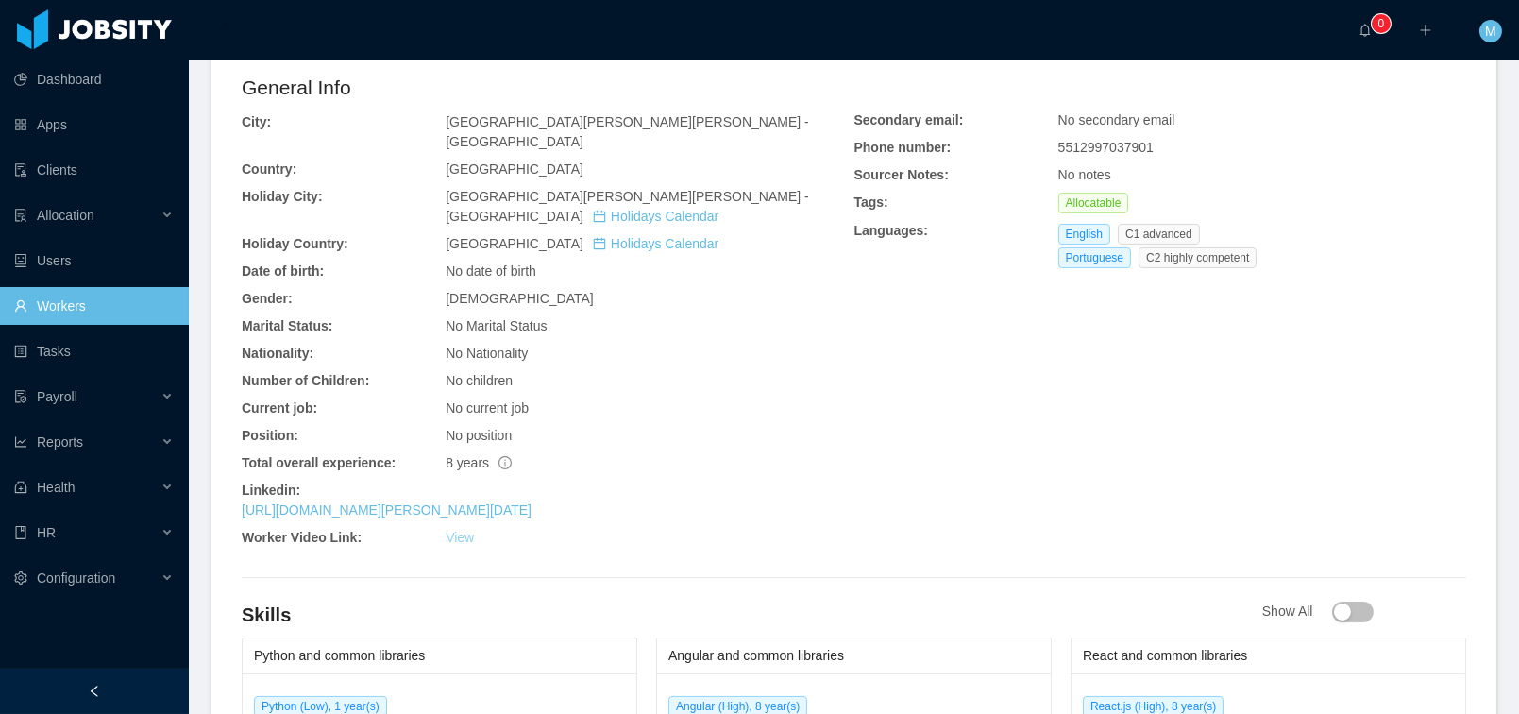
click at [464, 530] on link "View" at bounding box center [460, 537] width 28 height 15
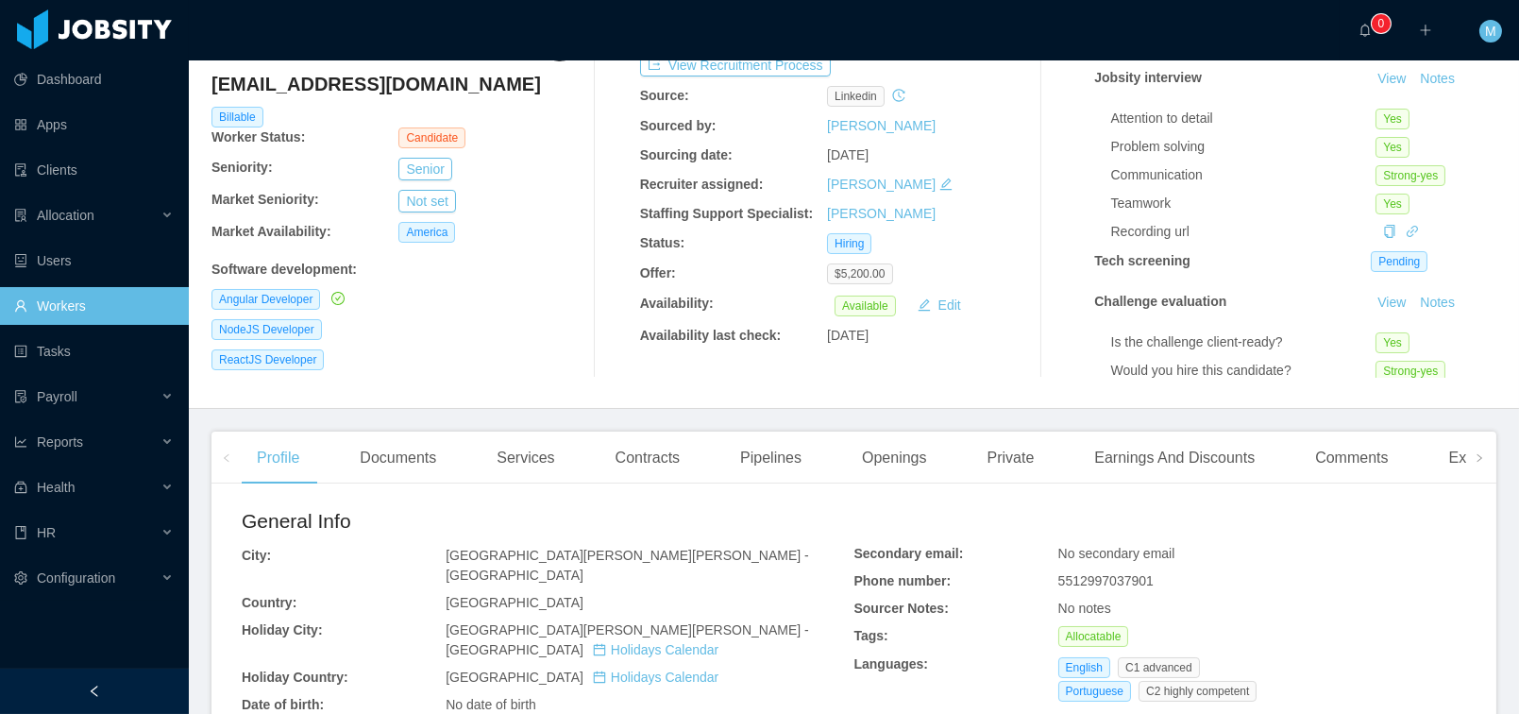
scroll to position [0, 0]
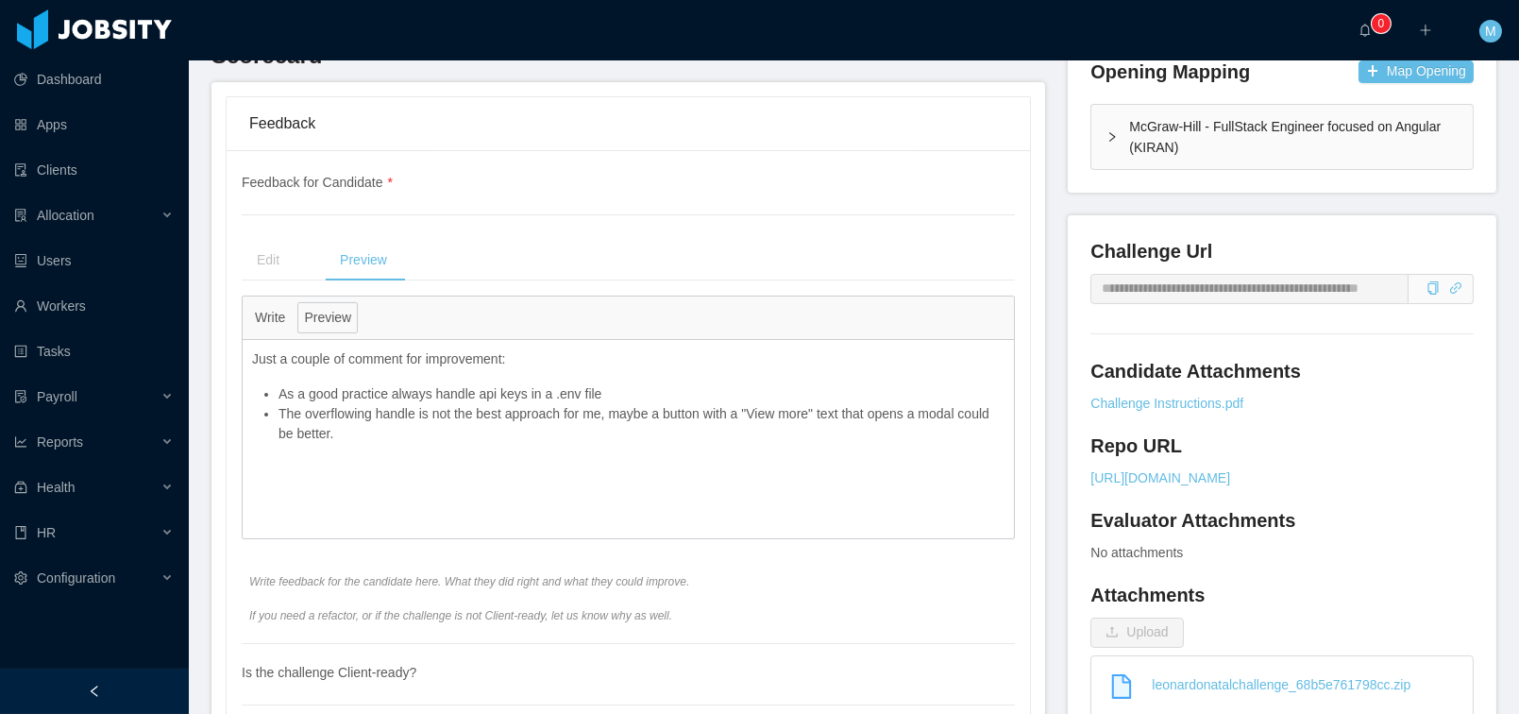
scroll to position [765, 0]
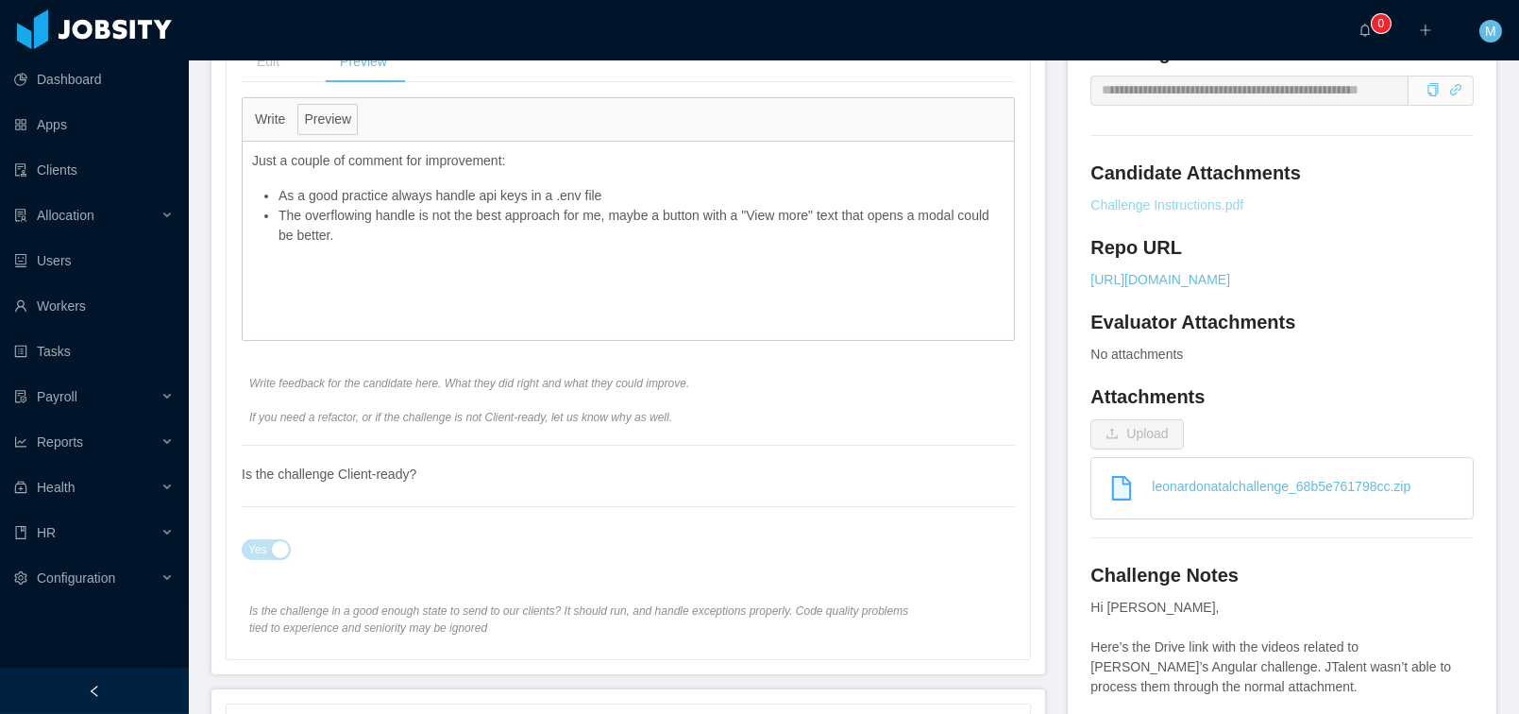
click at [1186, 212] on link "Challenge Instructions.pdf" at bounding box center [1282, 205] width 383 height 20
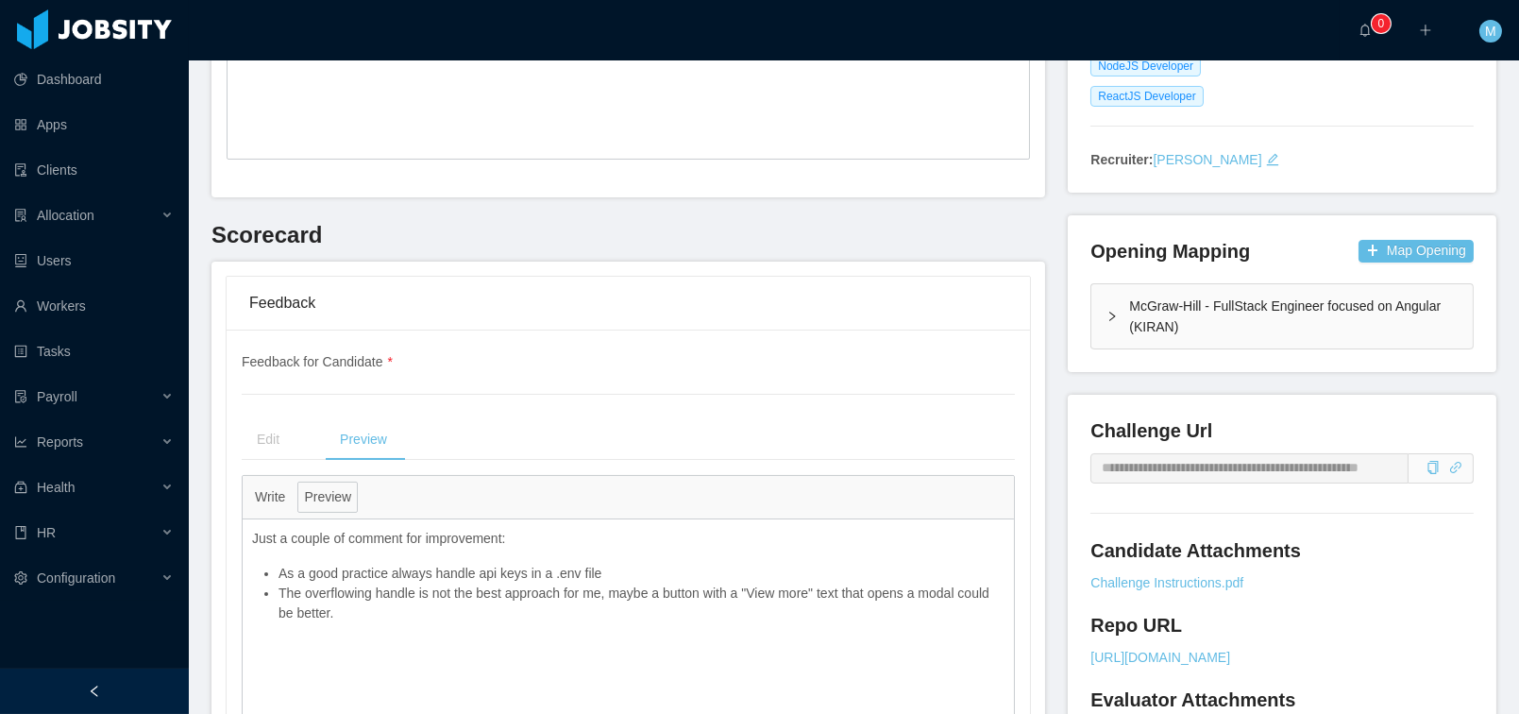
scroll to position [0, 0]
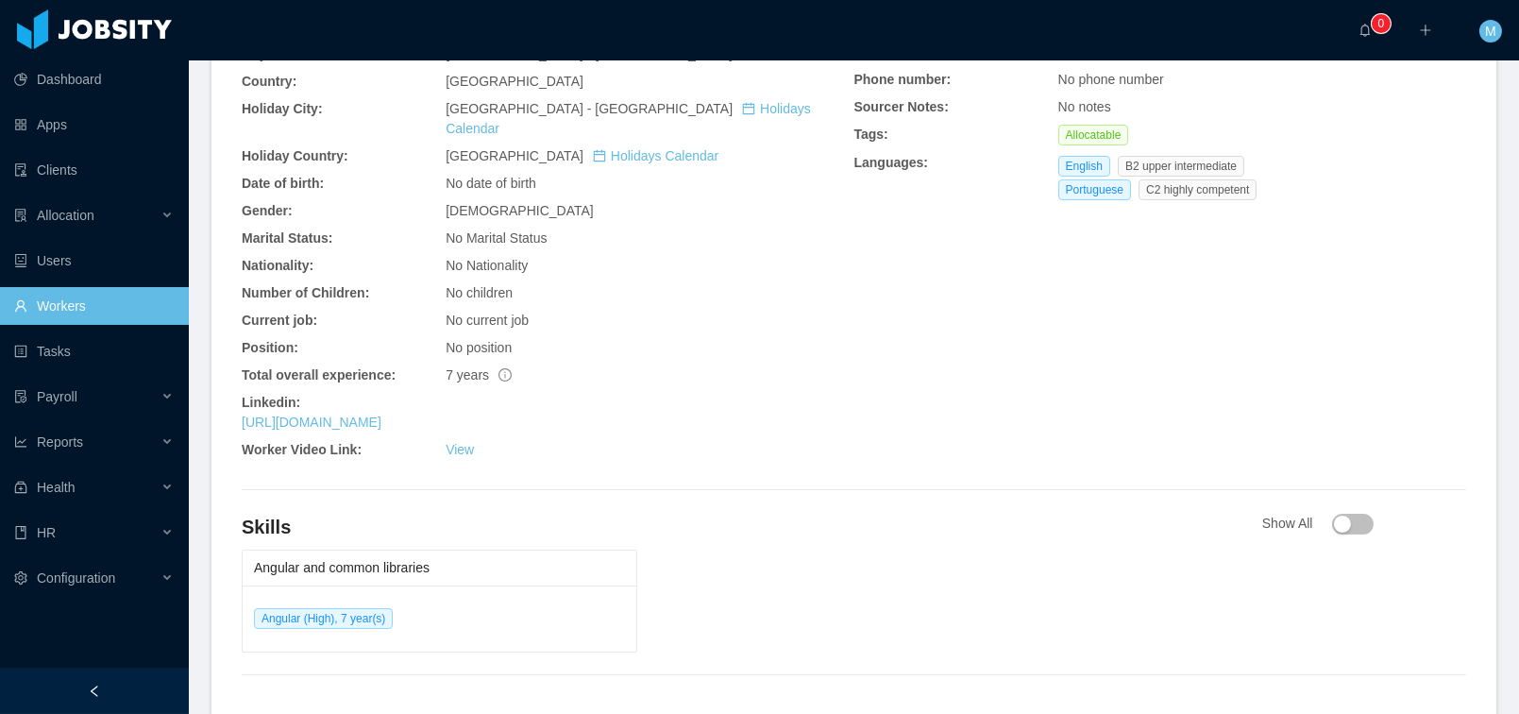
scroll to position [707, 0]
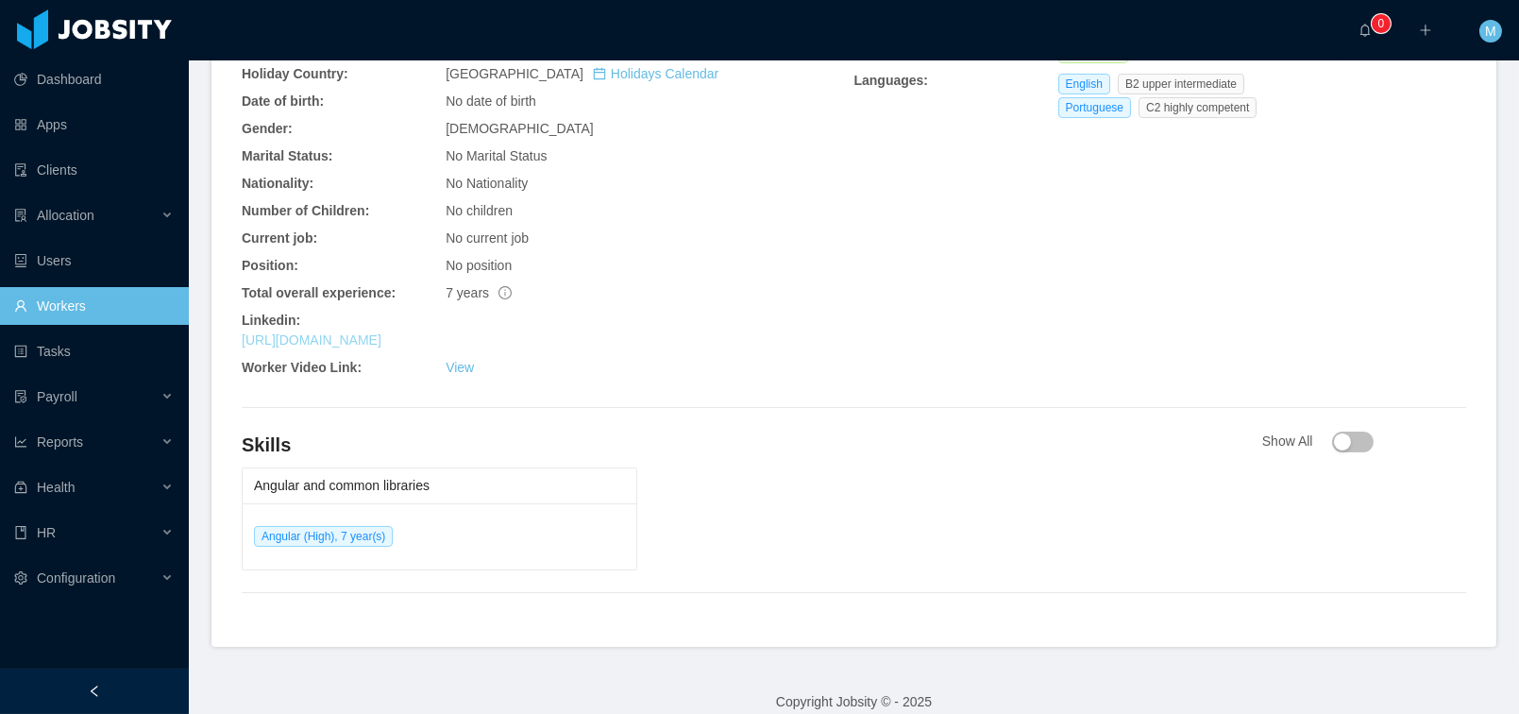
click at [311, 332] on link "https://www.linkedin.com/in/lucastrentindev" at bounding box center [312, 339] width 140 height 15
